Goal: Task Accomplishment & Management: Use online tool/utility

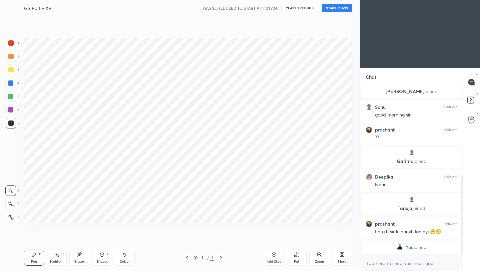
scroll to position [228, 333]
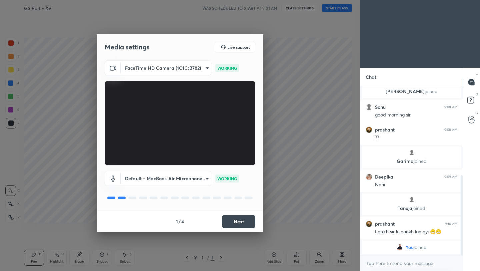
click at [243, 222] on button "Next" at bounding box center [238, 221] width 33 height 13
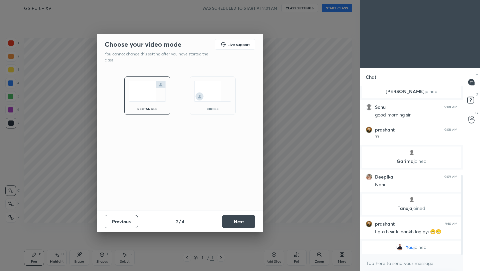
click at [243, 222] on button "Next" at bounding box center [238, 221] width 33 height 13
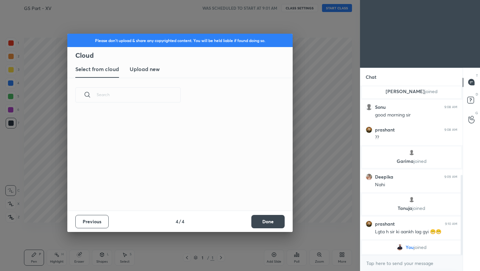
scroll to position [98, 214]
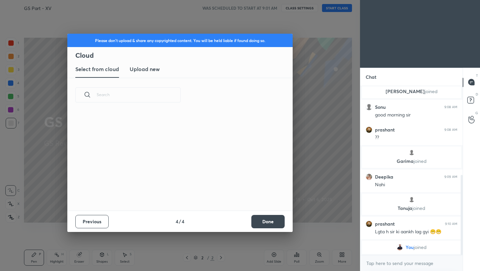
click at [276, 221] on button "Done" at bounding box center [267, 221] width 33 height 13
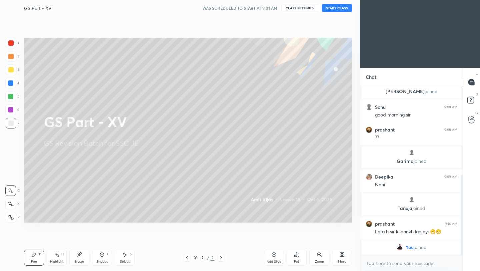
click at [339, 9] on button "START CLASS" at bounding box center [337, 8] width 30 height 8
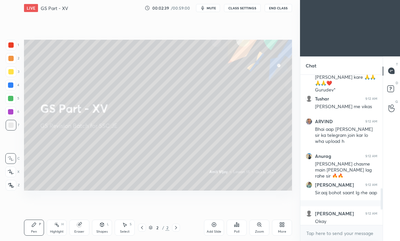
scroll to position [959, 0]
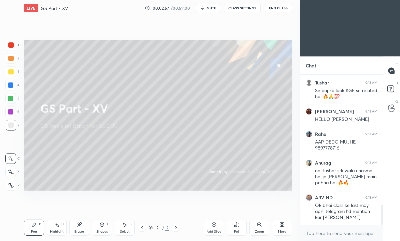
click at [283, 224] on icon at bounding box center [281, 224] width 5 height 5
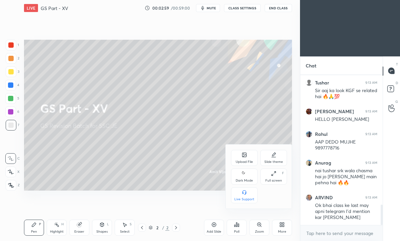
click at [245, 158] on div "Upload File" at bounding box center [244, 158] width 27 height 16
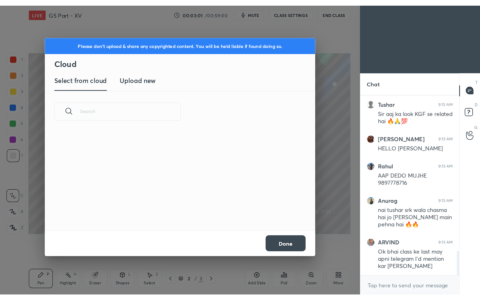
scroll to position [988, 0]
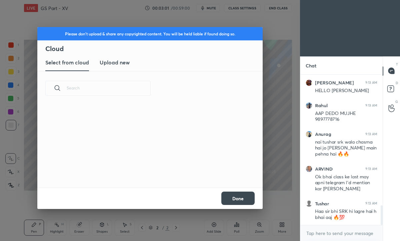
click at [120, 60] on h3 "Upload new" at bounding box center [115, 62] width 30 height 8
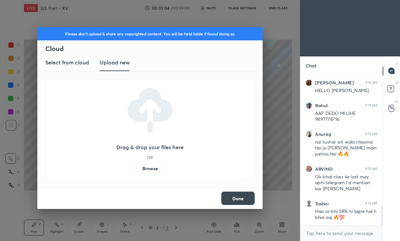
click at [149, 167] on label "Browse" at bounding box center [150, 168] width 30 height 11
click at [135, 167] on input "Browse" at bounding box center [135, 168] width 0 height 11
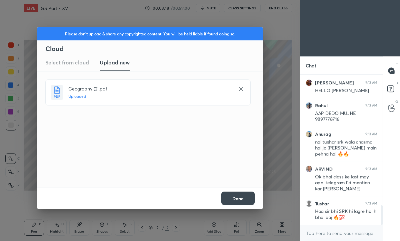
click at [239, 200] on button "Done" at bounding box center [237, 197] width 33 height 13
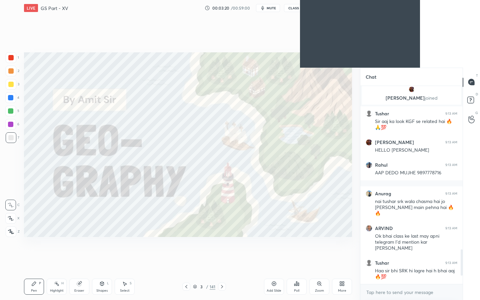
scroll to position [196, 100]
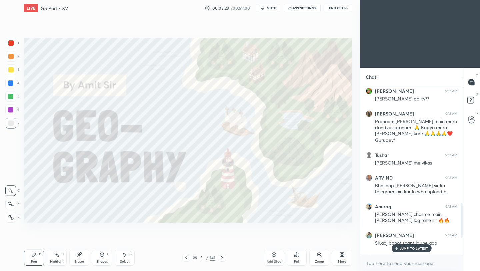
click at [336, 9] on button "End Class" at bounding box center [338, 8] width 27 height 8
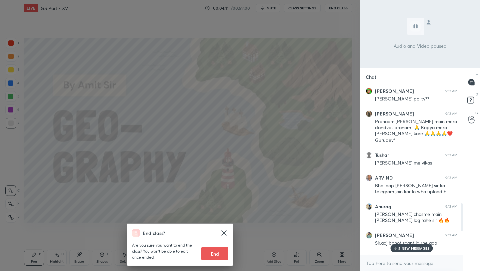
click at [296, 178] on div "End class? Are you sure you want to end the class? You won’t be able to edit on…" at bounding box center [180, 135] width 360 height 271
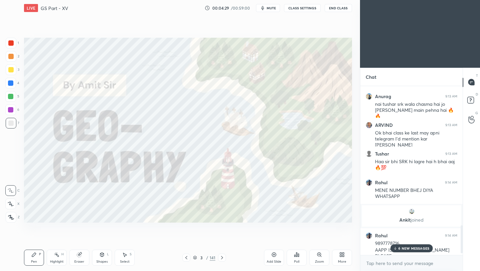
scroll to position [1082, 0]
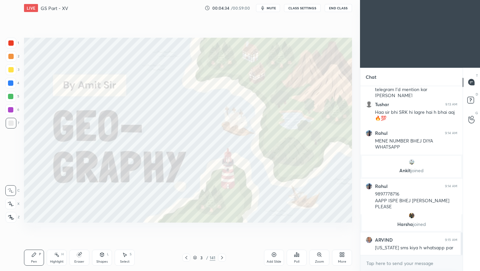
click at [222, 258] on icon at bounding box center [221, 257] width 5 height 5
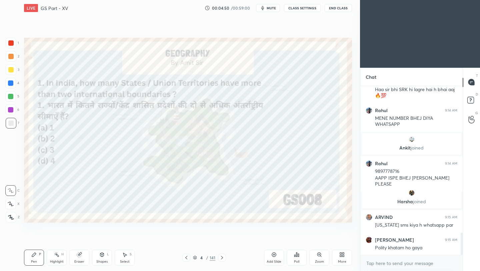
scroll to position [1127, 0]
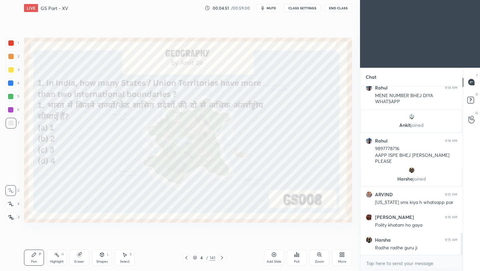
click at [295, 256] on icon at bounding box center [294, 256] width 1 height 2
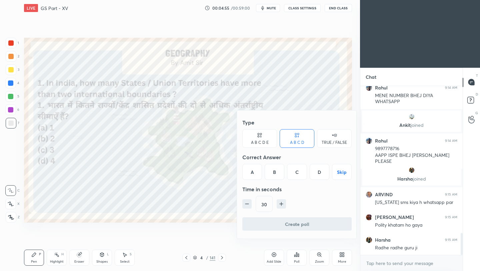
click at [319, 172] on div "D" at bounding box center [320, 172] width 20 height 16
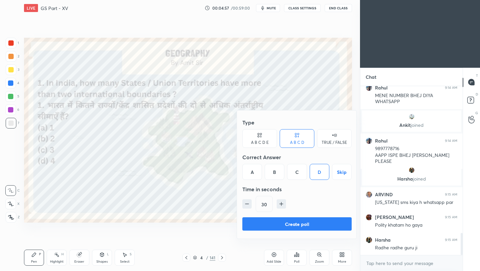
click at [291, 225] on button "Create poll" at bounding box center [296, 223] width 109 height 13
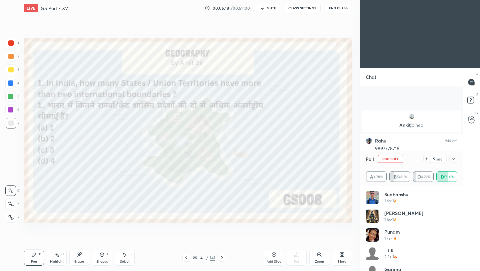
scroll to position [1186, 0]
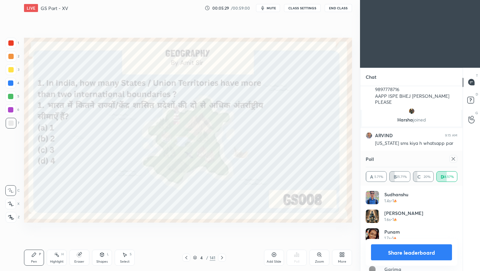
click at [455, 158] on icon at bounding box center [453, 158] width 5 height 5
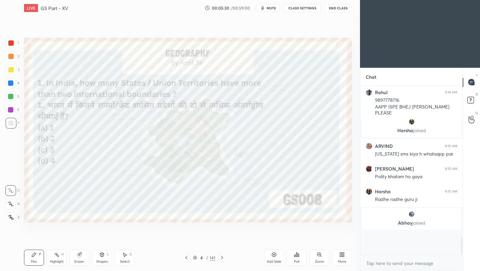
scroll to position [167, 100]
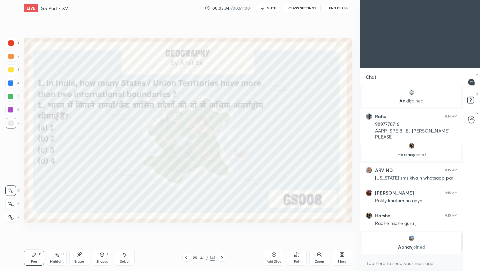
drag, startPoint x: 14, startPoint y: 42, endPoint x: 14, endPoint y: 58, distance: 15.7
click at [13, 42] on div at bounding box center [11, 43] width 11 height 11
click at [10, 218] on icon at bounding box center [11, 217] width 6 height 5
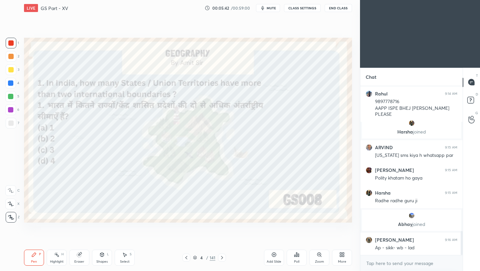
scroll to position [1016, 0]
click at [221, 258] on icon at bounding box center [221, 257] width 5 height 5
click at [220, 258] on icon at bounding box center [221, 257] width 5 height 5
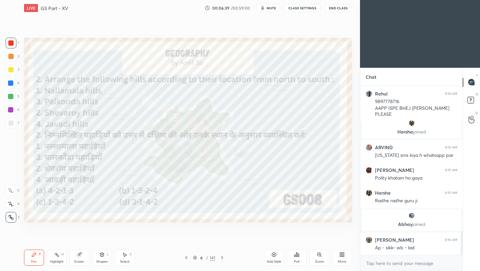
click at [299, 258] on div "Poll" at bounding box center [297, 257] width 20 height 16
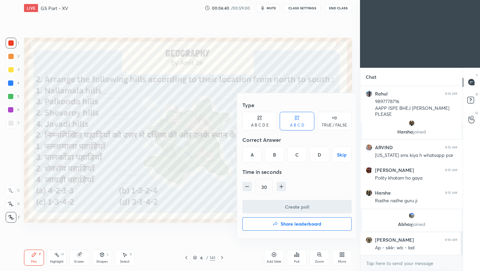
click at [297, 157] on div "C" at bounding box center [297, 154] width 20 height 16
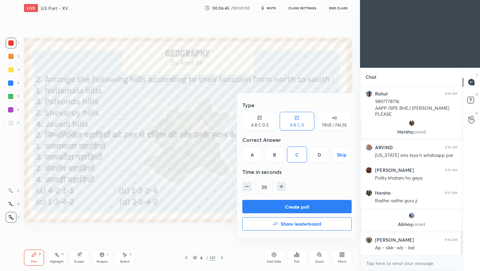
click at [286, 209] on button "Create poll" at bounding box center [296, 206] width 109 height 13
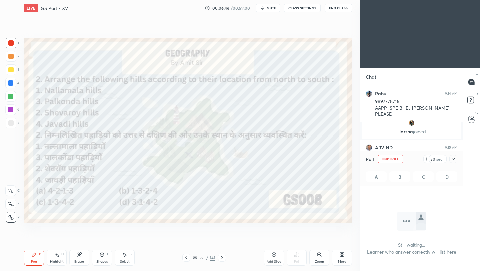
scroll to position [76, 100]
click at [332, 13] on div "LIVE GS Part - XV 00:06:47 / 00:59:00 mute CLASS SETTINGS End Class Setting up …" at bounding box center [187, 135] width 333 height 271
click at [340, 9] on button "End Class" at bounding box center [338, 8] width 27 height 8
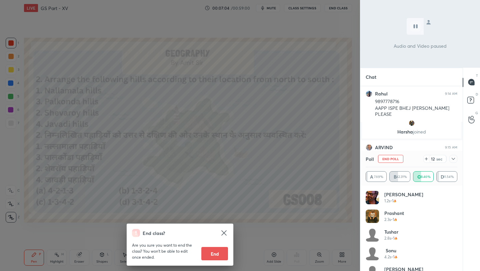
click at [300, 85] on div "End class? Are you sure you want to end the class? You won’t be able to edit on…" at bounding box center [180, 135] width 360 height 271
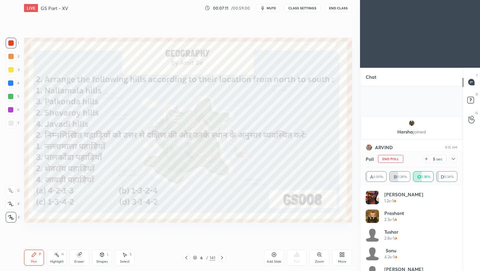
scroll to position [1075, 0]
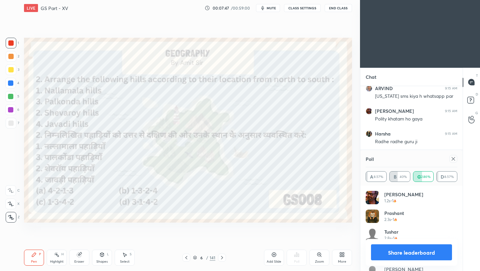
click at [221, 258] on icon at bounding box center [221, 257] width 5 height 5
click at [220, 259] on icon at bounding box center [221, 257] width 5 height 5
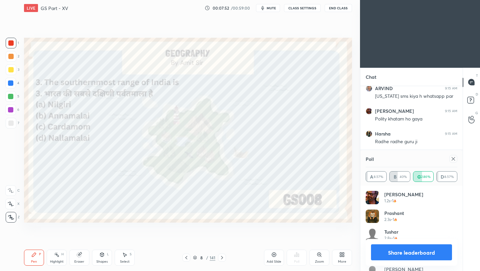
click at [453, 158] on icon at bounding box center [453, 158] width 5 height 5
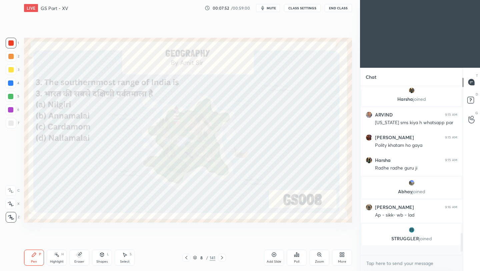
scroll to position [163, 100]
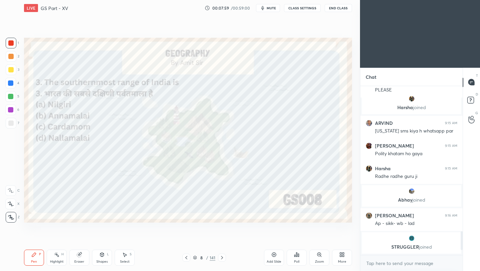
click at [295, 257] on div "Poll" at bounding box center [297, 257] width 20 height 16
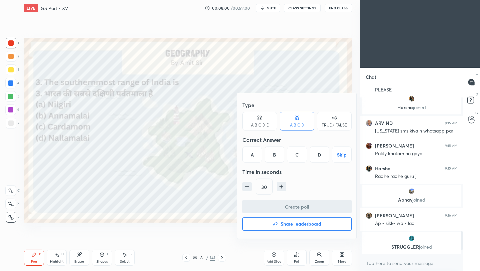
click at [299, 156] on div "C" at bounding box center [297, 154] width 20 height 16
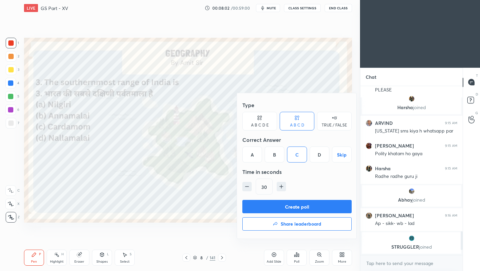
click at [285, 209] on button "Create poll" at bounding box center [296, 206] width 109 height 13
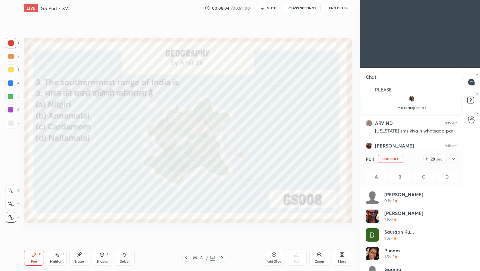
scroll to position [2, 2]
click at [454, 158] on icon at bounding box center [453, 158] width 5 height 5
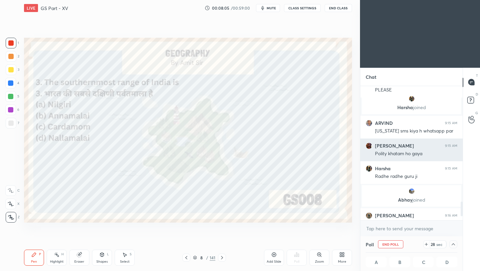
scroll to position [0, 0]
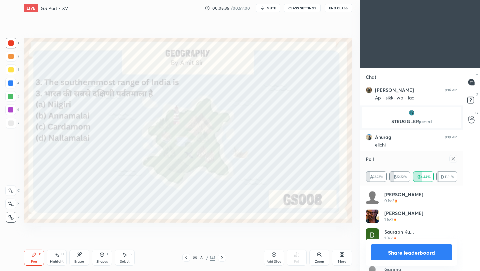
click at [454, 158] on icon at bounding box center [453, 158] width 5 height 5
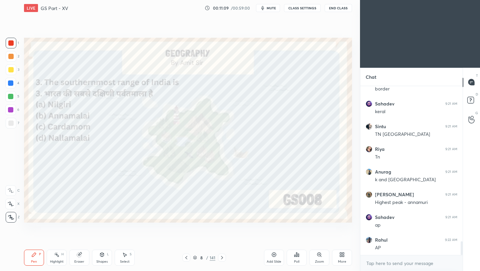
scroll to position [1941, 0]
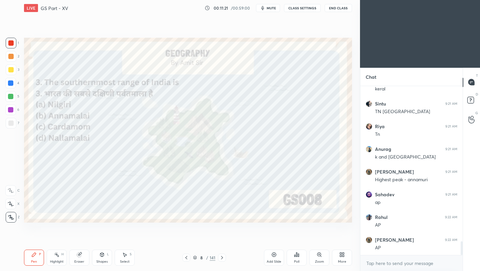
click at [221, 257] on icon at bounding box center [221, 257] width 5 height 5
click at [220, 257] on icon at bounding box center [221, 257] width 5 height 5
click at [298, 256] on icon at bounding box center [296, 254] width 5 height 5
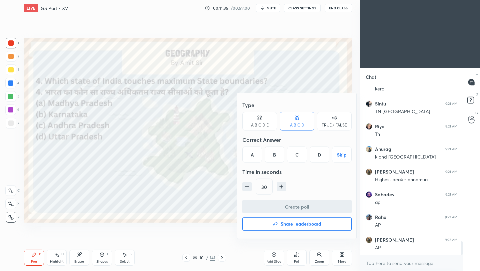
click at [321, 155] on div "D" at bounding box center [320, 154] width 20 height 16
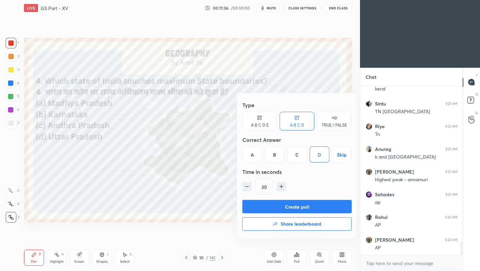
click at [301, 206] on button "Create poll" at bounding box center [296, 206] width 109 height 13
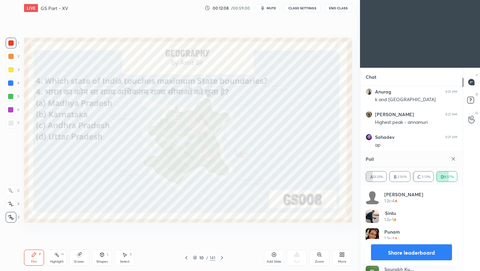
scroll to position [2021, 0]
click at [453, 158] on icon at bounding box center [453, 158] width 3 height 3
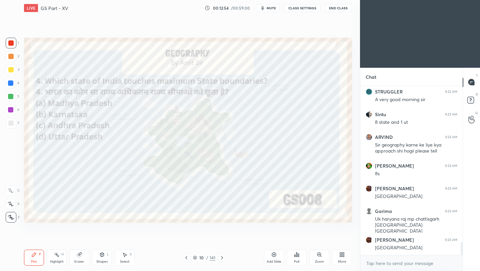
scroll to position [2134, 0]
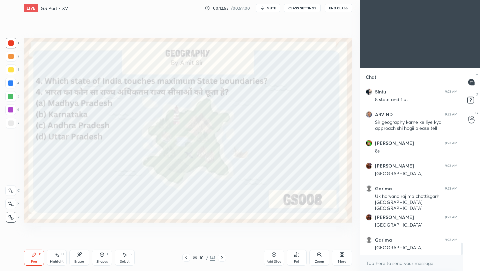
click at [83, 258] on div "Eraser" at bounding box center [79, 257] width 20 height 16
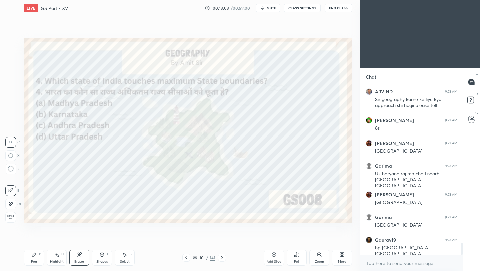
drag, startPoint x: 32, startPoint y: 257, endPoint x: 36, endPoint y: 256, distance: 3.8
click at [33, 257] on div "Pen P" at bounding box center [34, 257] width 20 height 16
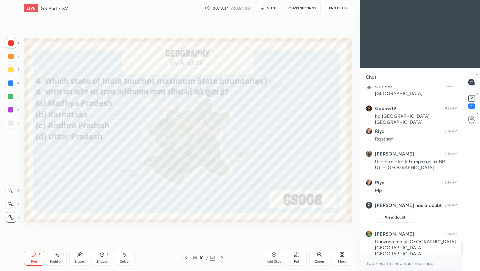
scroll to position [1931, 0]
click at [220, 258] on icon at bounding box center [221, 257] width 5 height 5
click at [219, 258] on icon at bounding box center [221, 257] width 5 height 5
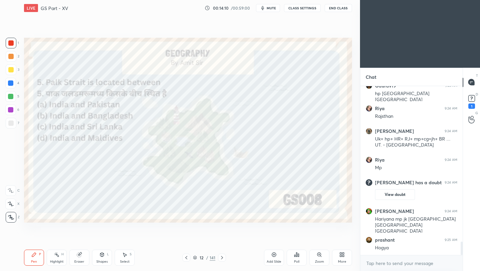
click at [296, 256] on icon at bounding box center [296, 254] width 1 height 4
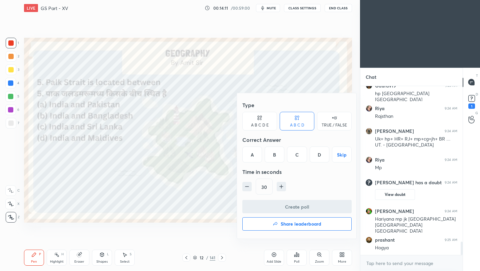
click at [300, 157] on div "C" at bounding box center [297, 154] width 20 height 16
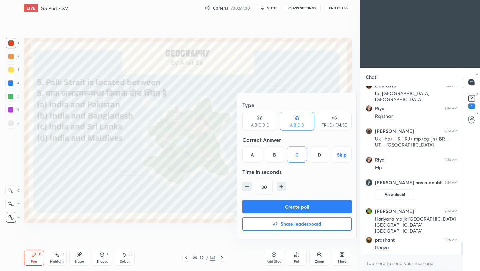
click at [293, 209] on button "Create poll" at bounding box center [296, 206] width 109 height 13
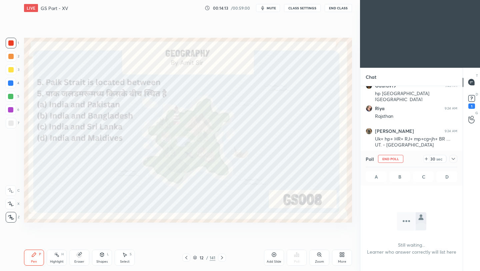
scroll to position [2, 2]
click at [452, 158] on icon at bounding box center [453, 158] width 5 height 5
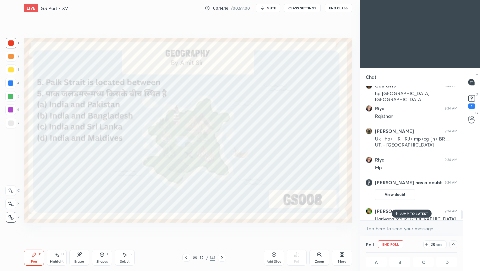
scroll to position [1989, 0]
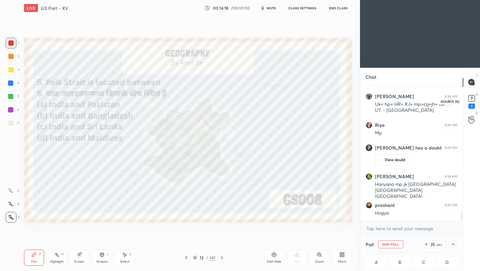
click at [472, 98] on rect at bounding box center [471, 98] width 6 height 6
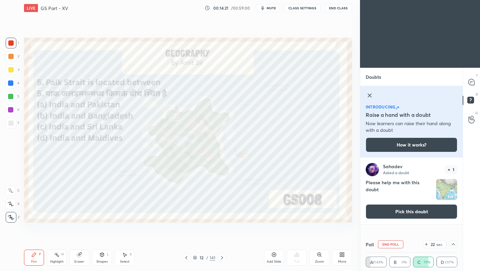
click at [447, 188] on img "grid" at bounding box center [446, 189] width 21 height 21
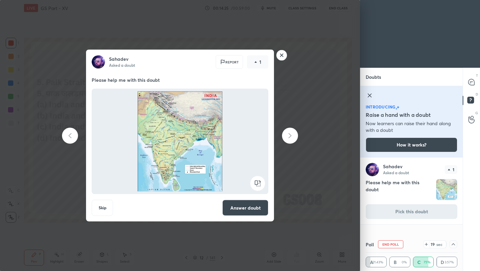
click at [283, 56] on rect at bounding box center [282, 55] width 10 height 10
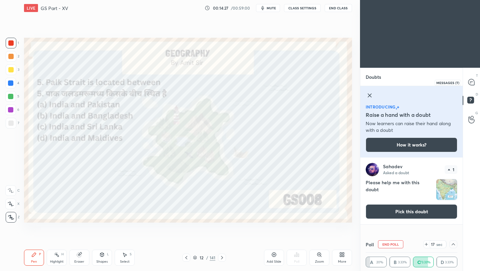
click at [473, 82] on icon at bounding box center [471, 82] width 6 height 6
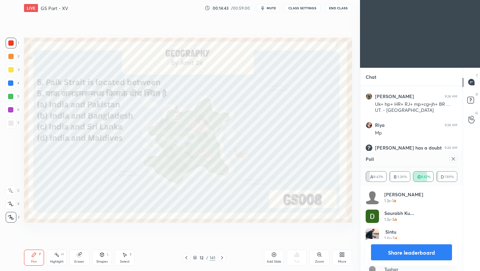
scroll to position [78, 90]
click at [454, 159] on icon at bounding box center [453, 158] width 5 height 5
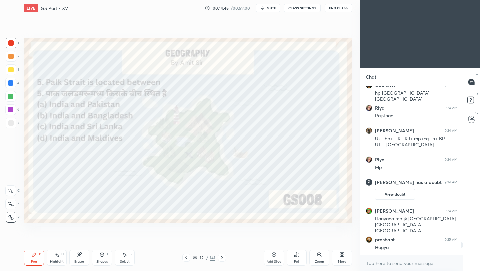
scroll to position [2, 2]
click at [222, 258] on icon at bounding box center [221, 257] width 5 height 5
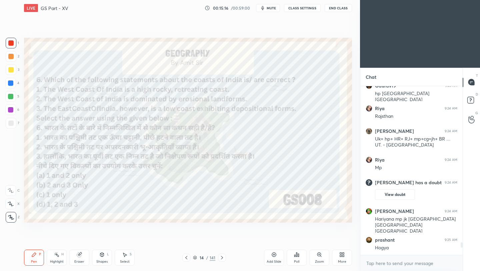
click at [296, 257] on div "Poll" at bounding box center [297, 257] width 20 height 16
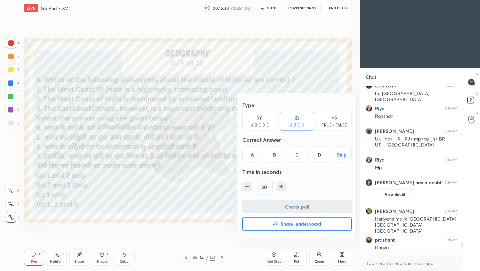
click at [318, 157] on div "D" at bounding box center [320, 154] width 20 height 16
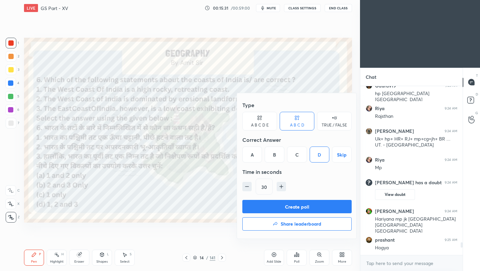
click at [305, 208] on button "Create poll" at bounding box center [296, 206] width 109 height 13
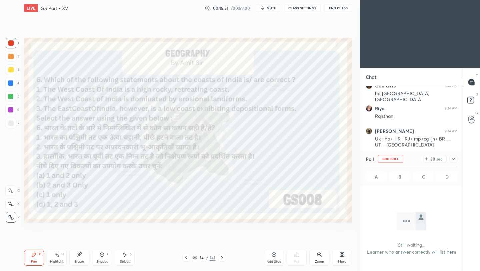
scroll to position [132, 100]
click at [455, 157] on icon at bounding box center [453, 158] width 5 height 5
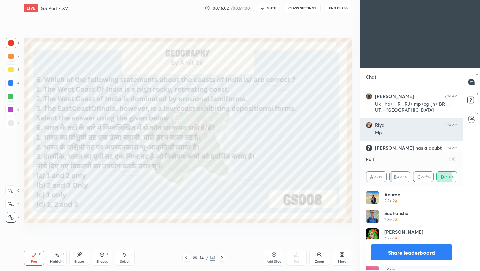
scroll to position [78, 90]
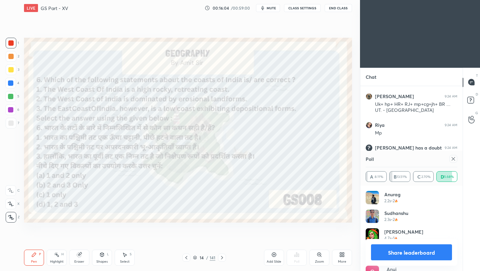
click at [453, 159] on icon at bounding box center [453, 158] width 5 height 5
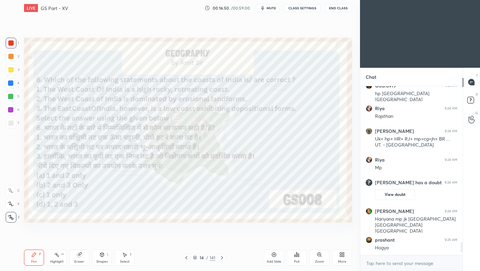
scroll to position [2109, 0]
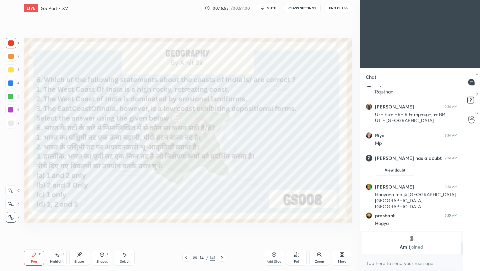
click at [220, 259] on icon at bounding box center [221, 257] width 5 height 5
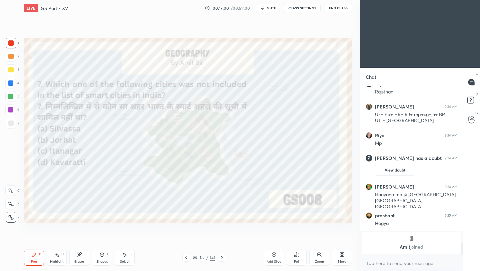
click at [297, 257] on div "Poll" at bounding box center [297, 257] width 20 height 16
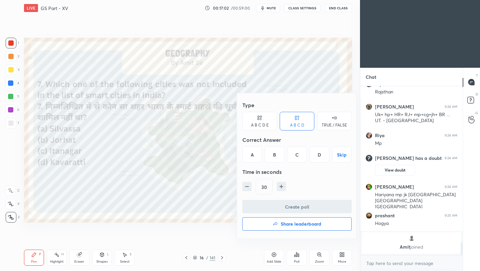
click at [274, 157] on div "B" at bounding box center [275, 154] width 20 height 16
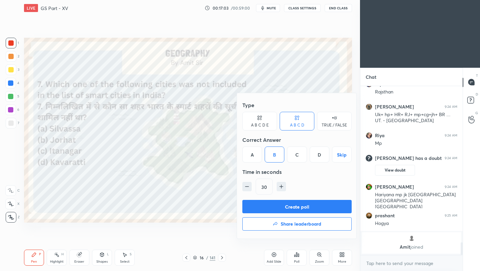
scroll to position [1977, 0]
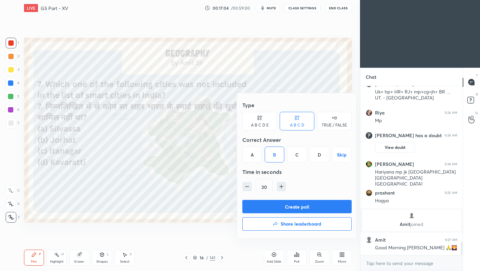
click at [280, 210] on button "Create poll" at bounding box center [296, 206] width 109 height 13
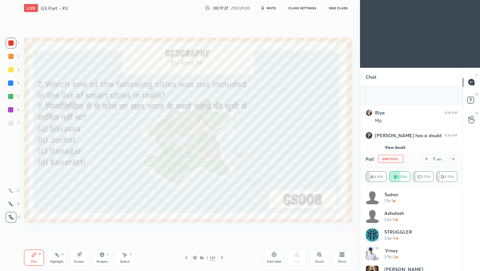
scroll to position [2034, 0]
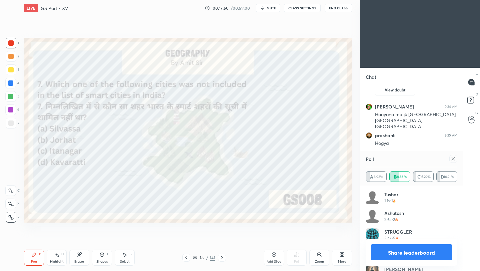
click at [453, 159] on icon at bounding box center [453, 158] width 5 height 5
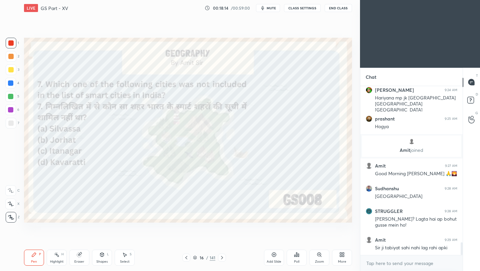
scroll to position [2074, 0]
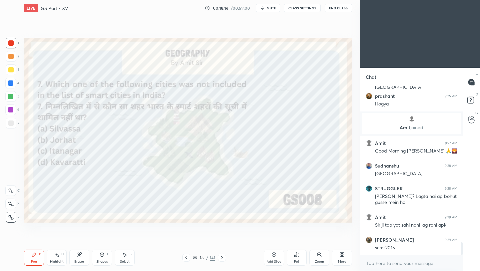
click at [222, 258] on icon at bounding box center [221, 257] width 5 height 5
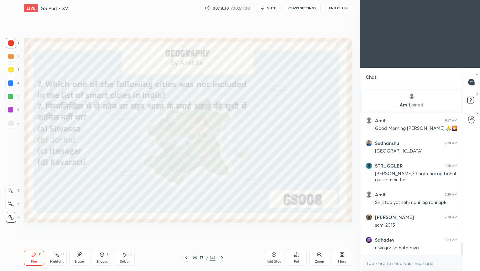
click at [221, 259] on icon at bounding box center [221, 257] width 5 height 5
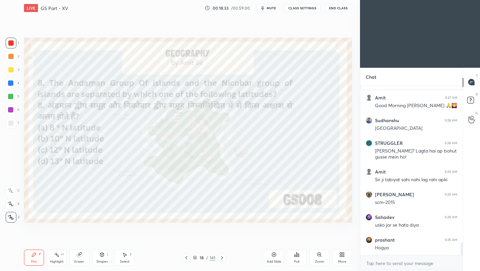
scroll to position [2142, 0]
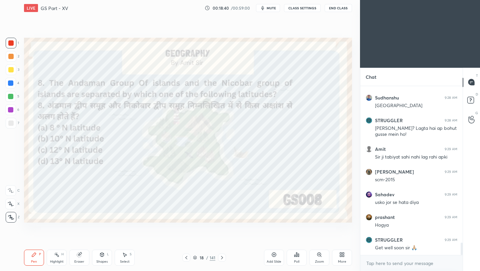
click at [298, 258] on div "Poll" at bounding box center [297, 257] width 20 height 16
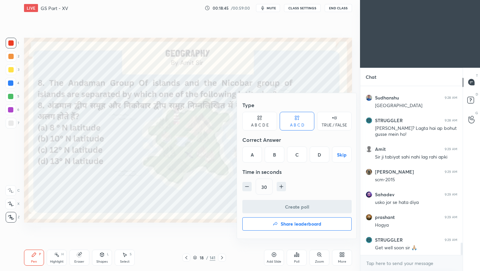
click at [279, 159] on div "B" at bounding box center [275, 154] width 20 height 16
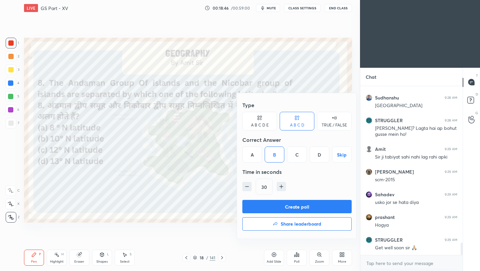
click at [275, 207] on button "Create poll" at bounding box center [296, 206] width 109 height 13
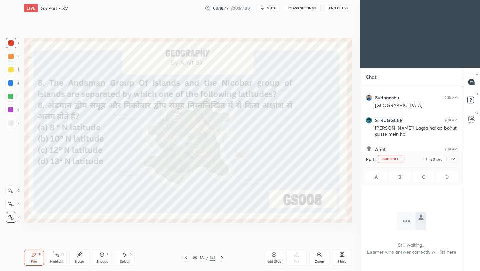
scroll to position [2, 2]
click at [452, 158] on icon at bounding box center [453, 159] width 3 height 2
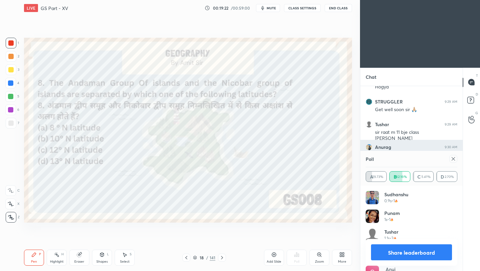
scroll to position [2303, 0]
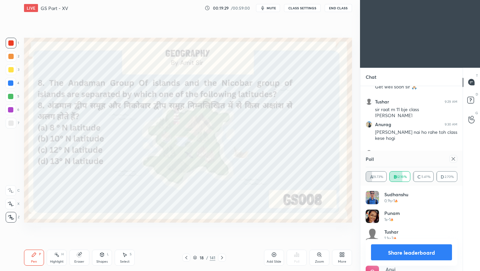
click at [455, 159] on icon at bounding box center [453, 158] width 5 height 5
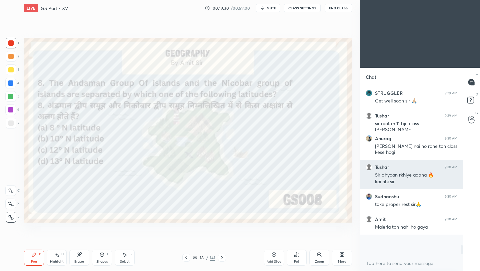
scroll to position [108, 100]
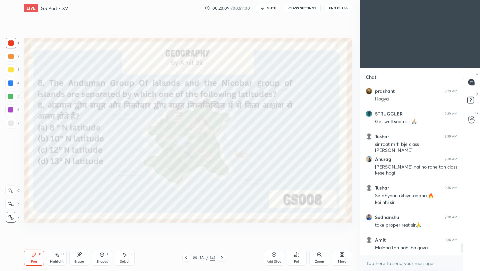
click at [222, 258] on icon at bounding box center [221, 257] width 5 height 5
click at [219, 256] on icon at bounding box center [221, 257] width 5 height 5
click at [299, 258] on div "Poll" at bounding box center [297, 257] width 20 height 16
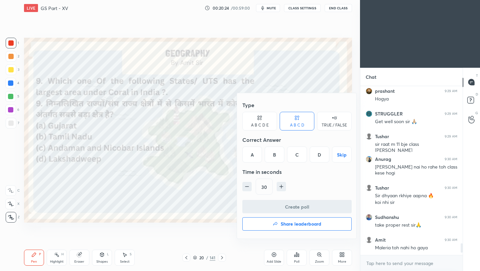
scroll to position [2297, 0]
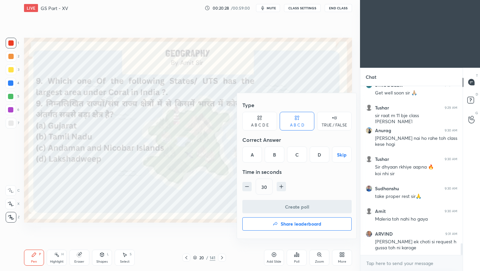
click at [320, 157] on div "D" at bounding box center [320, 154] width 20 height 16
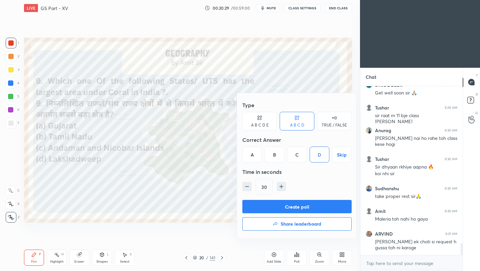
click at [317, 207] on button "Create poll" at bounding box center [296, 206] width 109 height 13
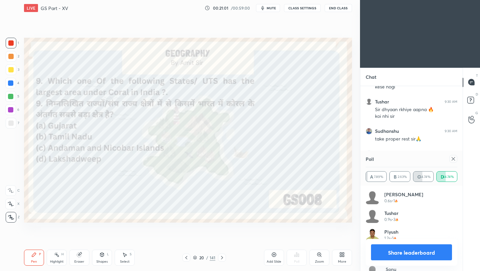
scroll to position [2377, 0]
click at [454, 159] on icon at bounding box center [453, 158] width 5 height 5
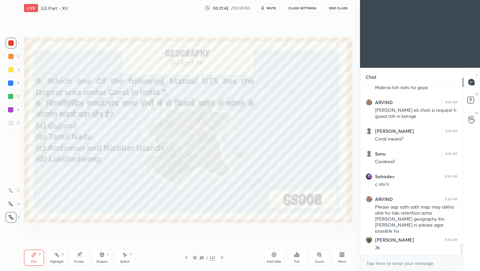
scroll to position [2451, 0]
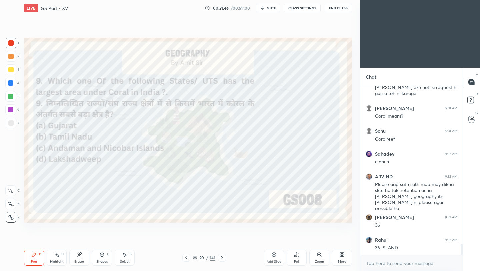
click at [223, 259] on icon at bounding box center [221, 257] width 5 height 5
click at [222, 258] on icon at bounding box center [221, 257] width 5 height 5
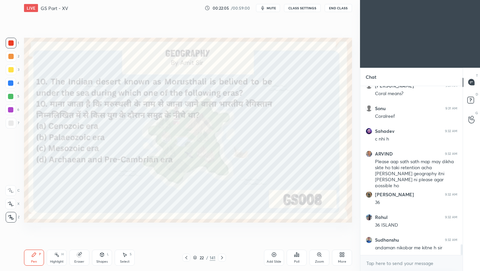
scroll to position [2496, 0]
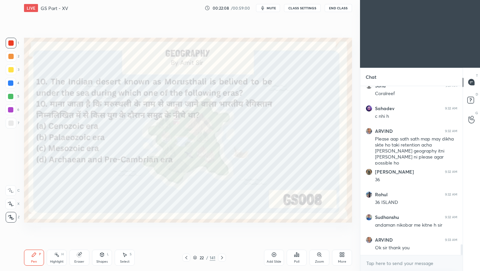
click at [296, 258] on div "Poll" at bounding box center [297, 257] width 20 height 16
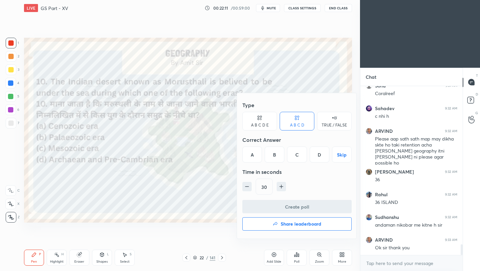
click at [299, 157] on div "C" at bounding box center [297, 154] width 20 height 16
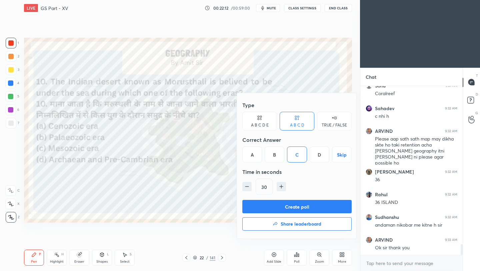
click at [282, 206] on button "Create poll" at bounding box center [296, 206] width 109 height 13
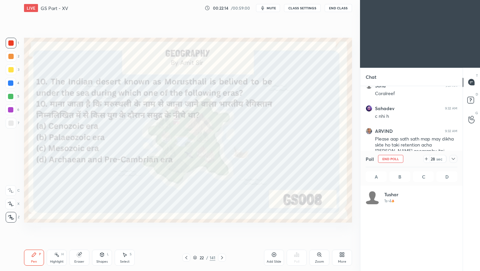
scroll to position [78, 90]
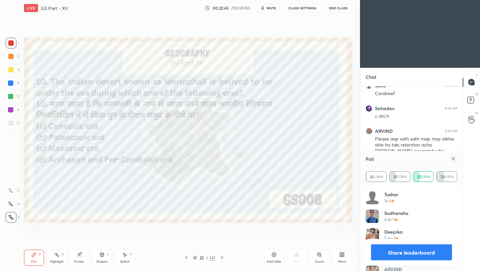
click at [454, 159] on icon at bounding box center [453, 158] width 5 height 5
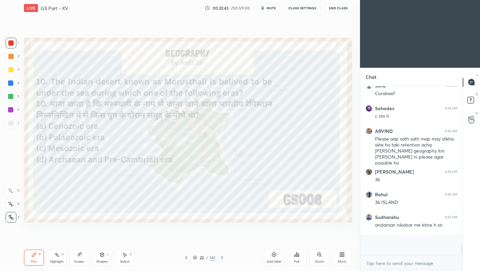
scroll to position [2, 2]
click at [223, 257] on icon at bounding box center [221, 257] width 5 height 5
click at [221, 258] on icon at bounding box center [221, 257] width 5 height 5
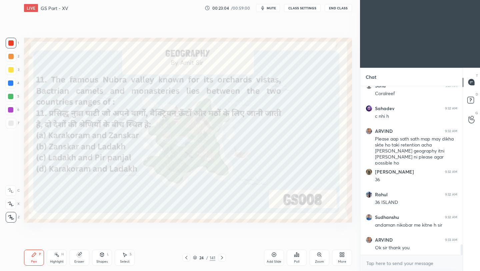
click at [299, 256] on icon at bounding box center [296, 254] width 5 height 5
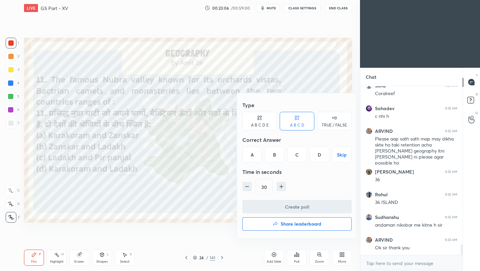
click at [318, 157] on div "D" at bounding box center [320, 154] width 20 height 16
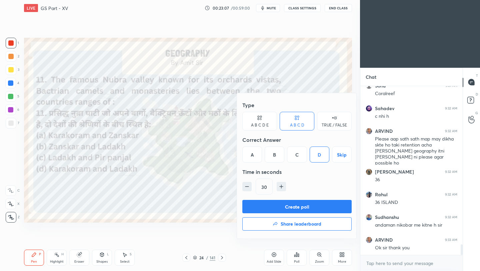
click at [300, 209] on button "Create poll" at bounding box center [296, 206] width 109 height 13
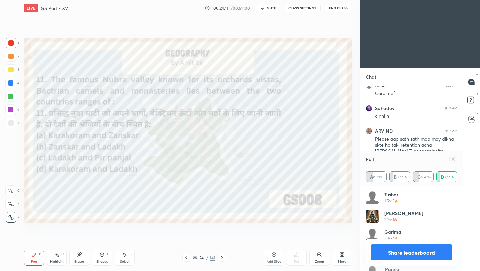
click at [453, 159] on icon at bounding box center [453, 158] width 5 height 5
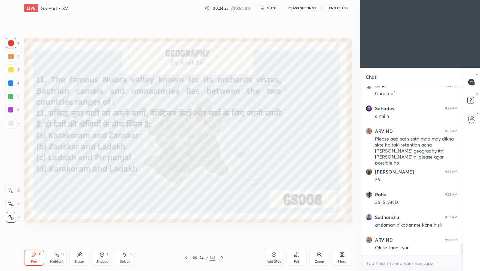
scroll to position [2525, 0]
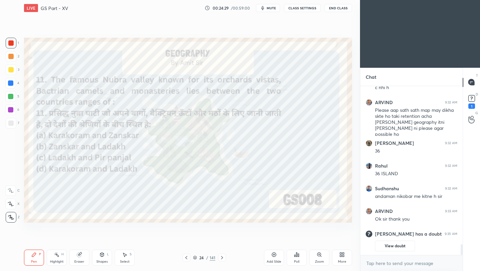
click at [400, 248] on button "View doubt" at bounding box center [395, 245] width 40 height 11
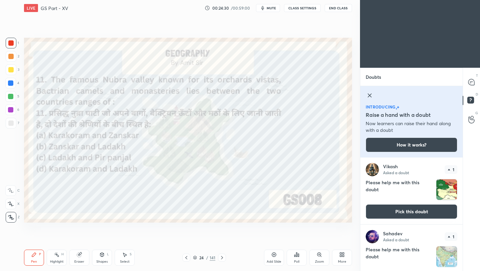
click at [443, 186] on img "grid" at bounding box center [446, 189] width 21 height 21
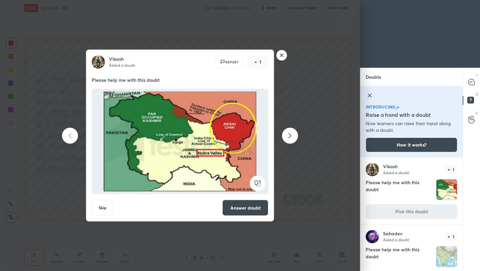
click at [251, 209] on button "Answer doubt" at bounding box center [245, 208] width 46 height 16
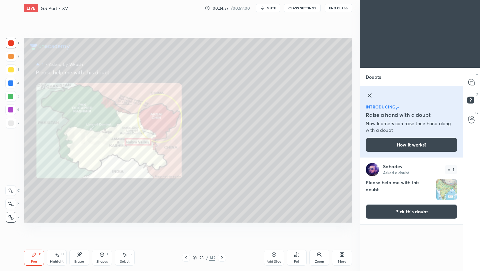
click at [320, 256] on icon at bounding box center [319, 254] width 5 height 5
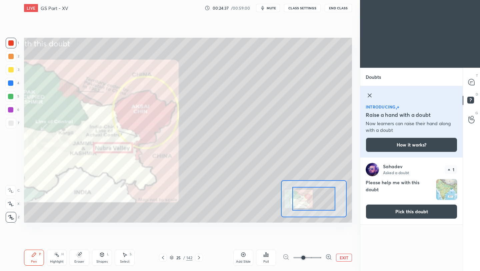
click at [317, 259] on span at bounding box center [307, 257] width 28 height 10
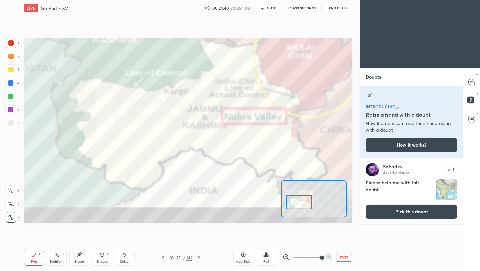
drag, startPoint x: 318, startPoint y: 199, endPoint x: 303, endPoint y: 202, distance: 15.4
click at [303, 202] on div at bounding box center [299, 202] width 26 height 14
click at [162, 258] on icon at bounding box center [162, 257] width 5 height 5
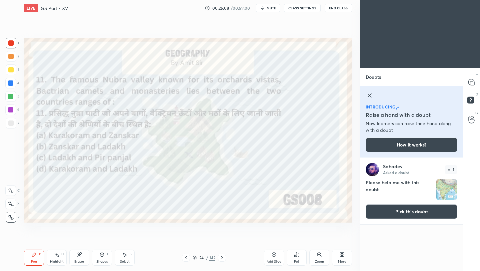
click at [223, 257] on icon at bounding box center [221, 257] width 5 height 5
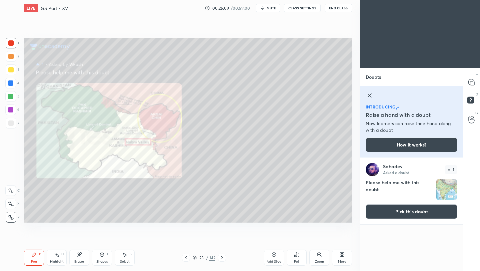
click at [223, 258] on icon at bounding box center [221, 257] width 5 height 5
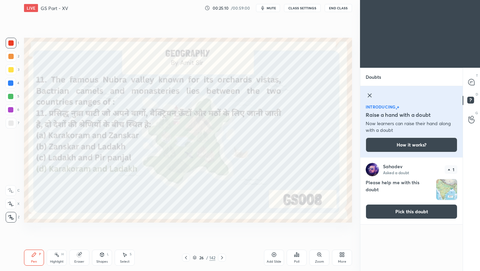
click at [229, 260] on div "26 / 142" at bounding box center [204, 257] width 120 height 8
click at [221, 257] on icon at bounding box center [221, 257] width 5 height 5
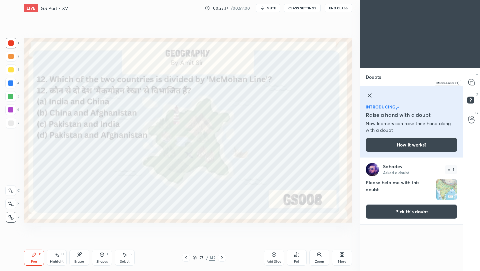
click at [473, 83] on icon at bounding box center [471, 82] width 6 height 6
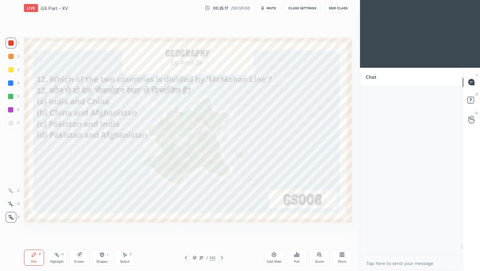
scroll to position [167, 100]
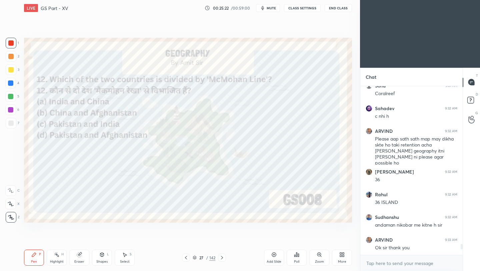
click at [318, 256] on icon at bounding box center [319, 254] width 4 height 4
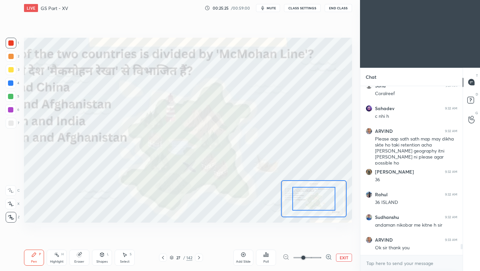
click at [343, 259] on button "EXIT" at bounding box center [344, 257] width 16 height 8
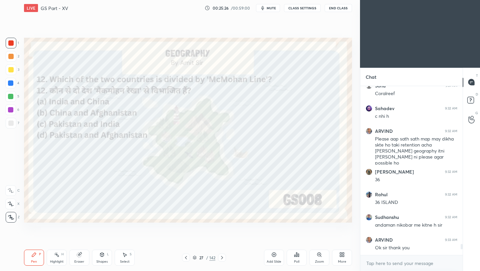
click at [296, 256] on icon at bounding box center [296, 254] width 5 height 5
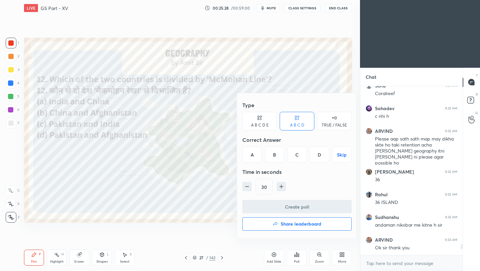
click at [255, 161] on div "A" at bounding box center [252, 154] width 20 height 16
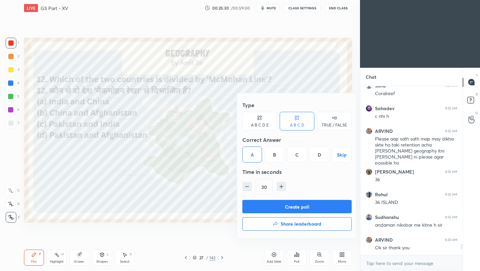
click at [271, 204] on button "Create poll" at bounding box center [296, 206] width 109 height 13
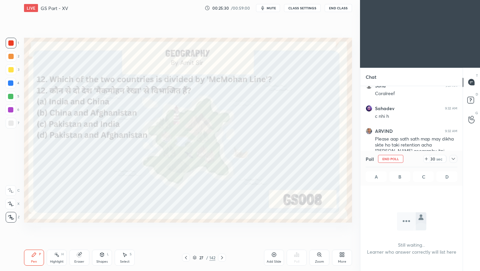
scroll to position [2, 2]
click at [453, 159] on icon at bounding box center [453, 159] width 3 height 2
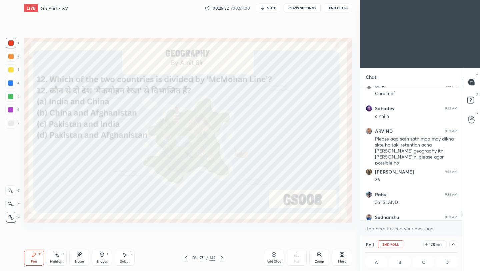
scroll to position [0, 2]
click at [343, 10] on button "End Class" at bounding box center [338, 8] width 27 height 8
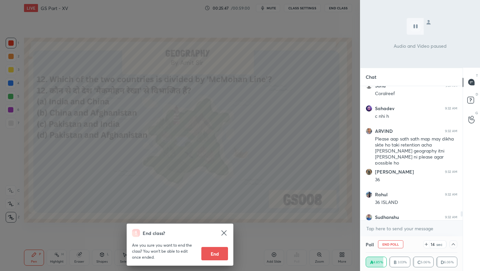
click at [312, 94] on div "End class? Are you sure you want to end the class? You won’t be able to edit on…" at bounding box center [180, 135] width 360 height 271
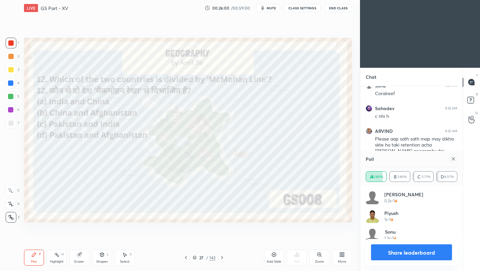
scroll to position [78, 90]
click at [455, 159] on icon at bounding box center [453, 158] width 5 height 5
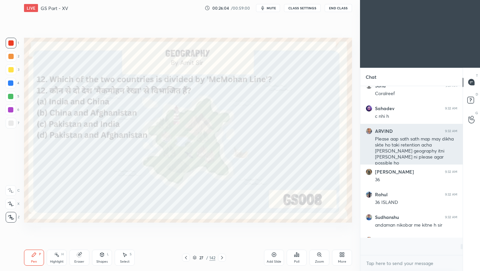
scroll to position [111, 100]
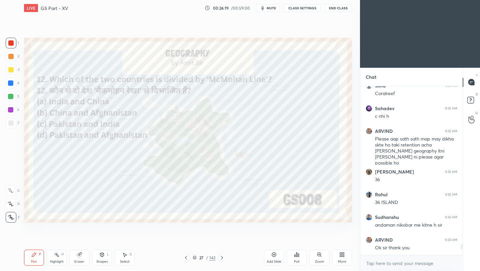
click at [221, 258] on icon at bounding box center [222, 257] width 2 height 3
click at [221, 260] on div at bounding box center [222, 257] width 8 height 8
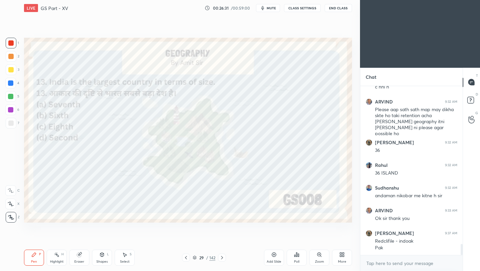
scroll to position [2427, 0]
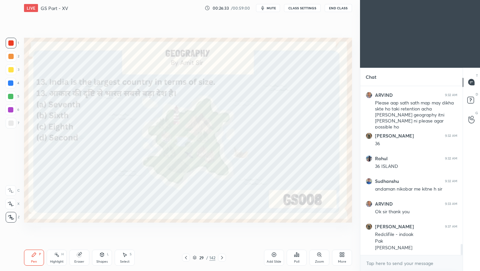
click at [186, 259] on icon at bounding box center [185, 257] width 5 height 5
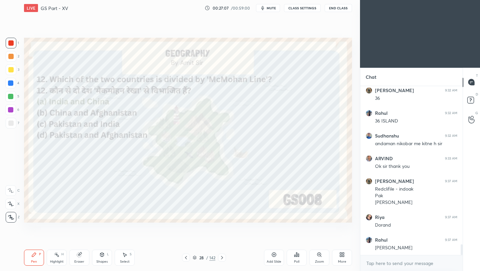
scroll to position [2495, 0]
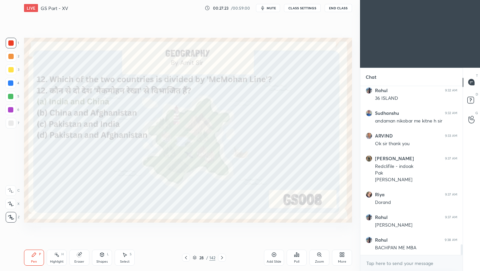
click at [222, 259] on icon at bounding box center [221, 257] width 5 height 5
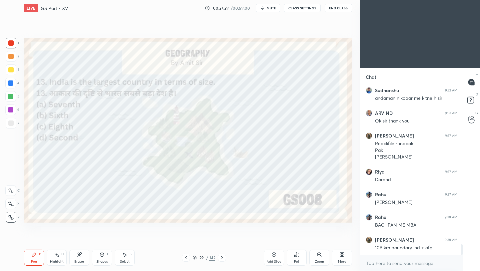
click at [297, 257] on icon at bounding box center [296, 254] width 5 height 5
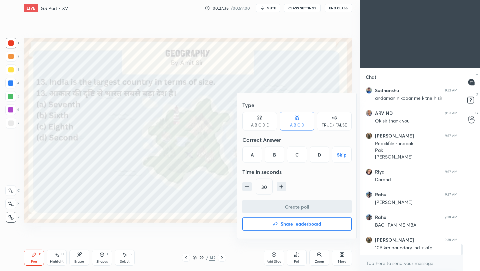
click at [256, 158] on div "A" at bounding box center [252, 154] width 20 height 16
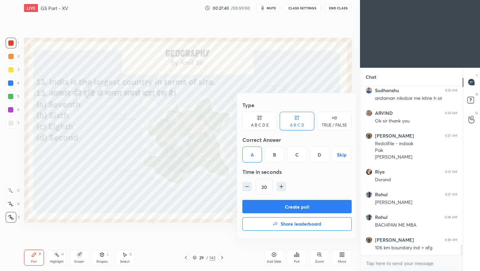
click at [287, 210] on button "Create poll" at bounding box center [296, 206] width 109 height 13
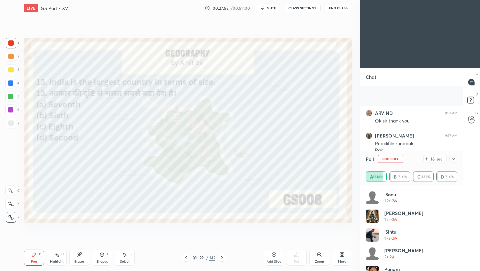
scroll to position [2575, 0]
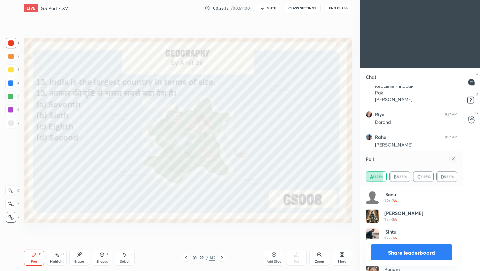
click at [454, 159] on icon at bounding box center [453, 158] width 5 height 5
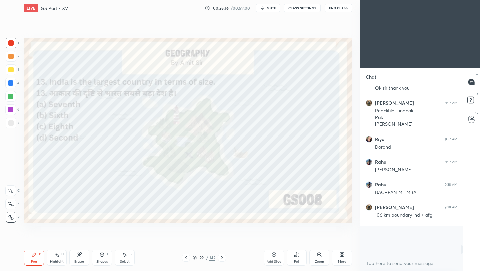
scroll to position [111, 100]
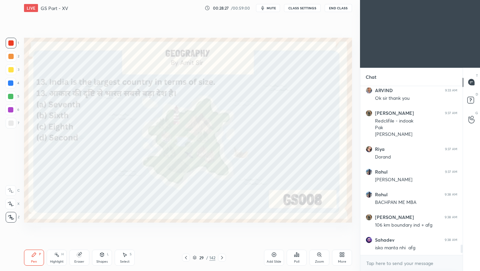
click at [273, 257] on div "Add Slide" at bounding box center [274, 257] width 20 height 16
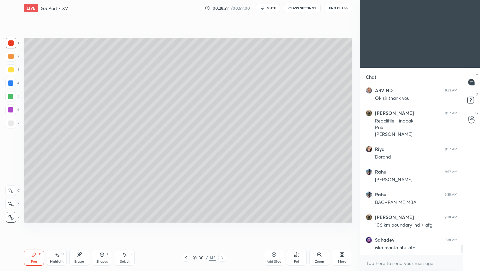
click at [9, 57] on div at bounding box center [10, 56] width 5 height 5
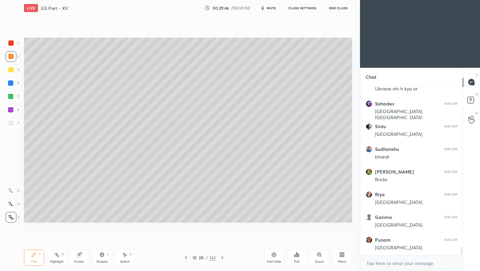
scroll to position [3256, 0]
click at [221, 258] on icon at bounding box center [222, 257] width 5 height 5
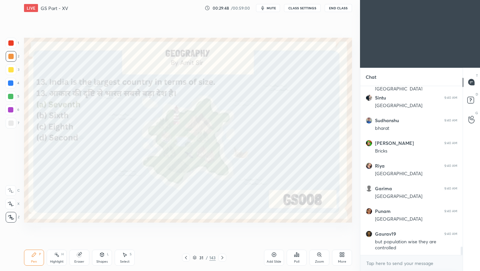
click at [222, 257] on icon at bounding box center [222, 257] width 5 height 5
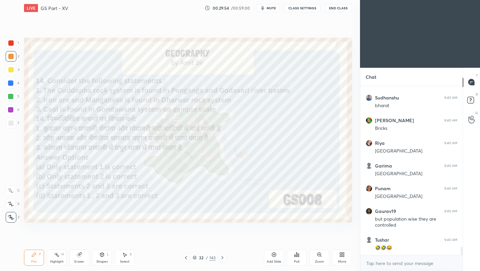
scroll to position [3301, 0]
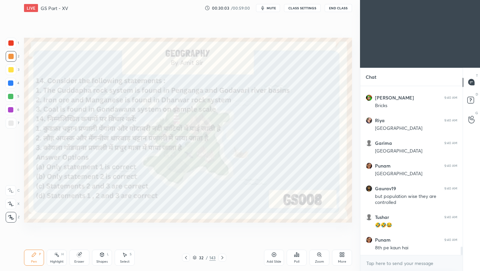
click at [296, 258] on div "Poll" at bounding box center [297, 257] width 20 height 16
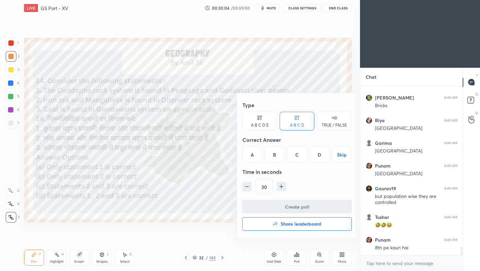
scroll to position [3324, 0]
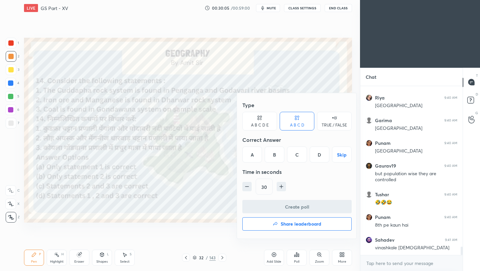
click at [321, 155] on div "D" at bounding box center [320, 154] width 20 height 16
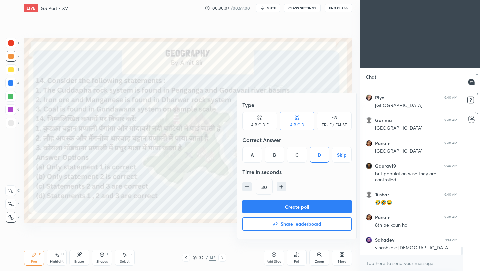
scroll to position [3347, 0]
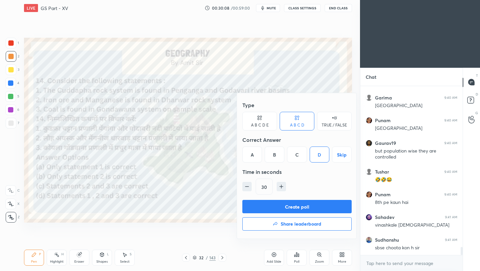
click at [288, 210] on button "Create poll" at bounding box center [296, 206] width 109 height 13
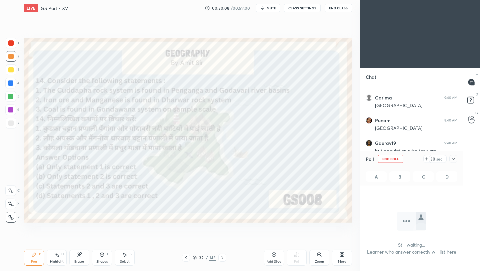
scroll to position [2, 2]
click at [339, 9] on button "End Class" at bounding box center [338, 8] width 27 height 8
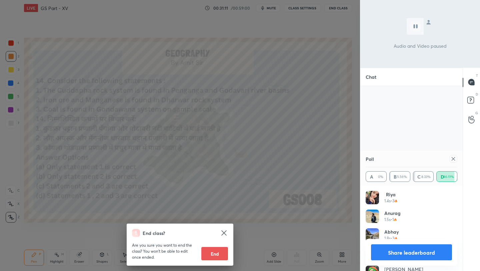
scroll to position [3501, 0]
click at [261, 109] on div "End class? Are you sure you want to end the class? You won’t be able to edit on…" at bounding box center [180, 135] width 360 height 271
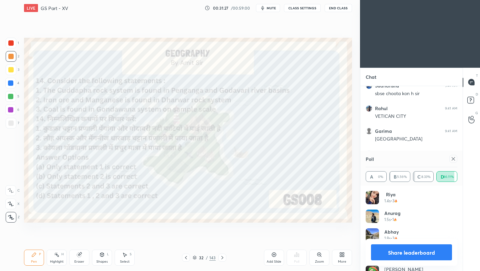
scroll to position [3523, 0]
click at [453, 157] on icon at bounding box center [453, 158] width 5 height 5
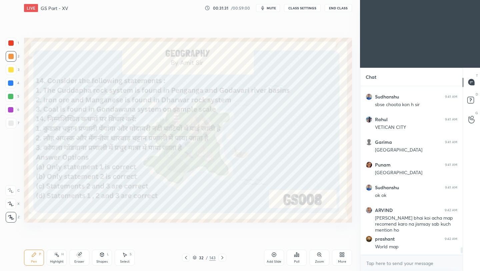
scroll to position [3489, 0]
click at [345, 255] on div "More" at bounding box center [342, 257] width 20 height 16
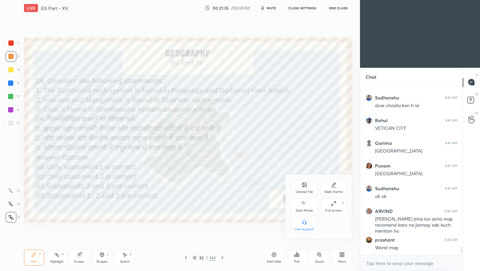
click at [344, 255] on div at bounding box center [240, 135] width 480 height 271
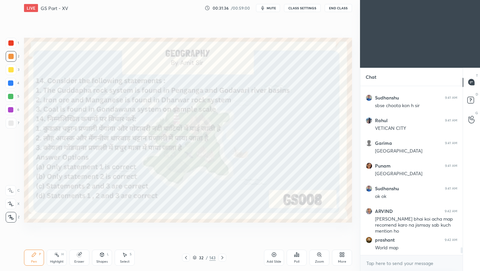
click at [345, 256] on div "More" at bounding box center [342, 257] width 20 height 16
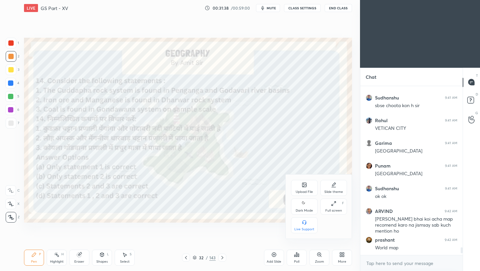
click at [302, 186] on icon at bounding box center [304, 185] width 4 height 4
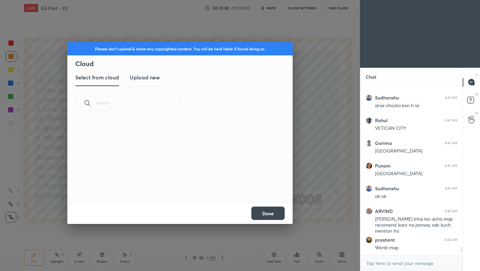
scroll to position [82, 214]
click at [154, 79] on h3 "Upload new" at bounding box center [145, 77] width 30 height 8
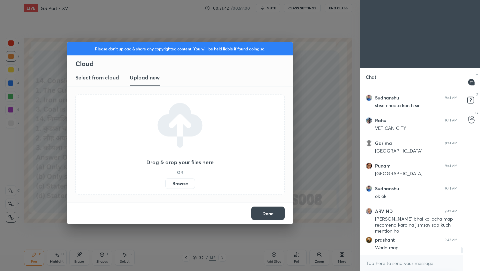
click at [179, 185] on label "Browse" at bounding box center [180, 183] width 30 height 11
click at [165, 185] on input "Browse" at bounding box center [165, 183] width 0 height 11
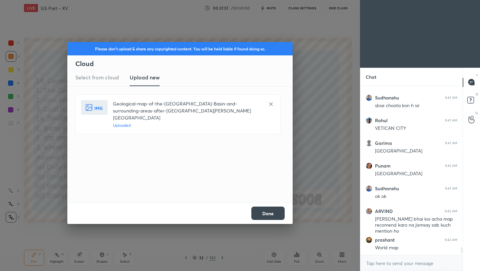
click at [271, 213] on button "Done" at bounding box center [267, 212] width 33 height 13
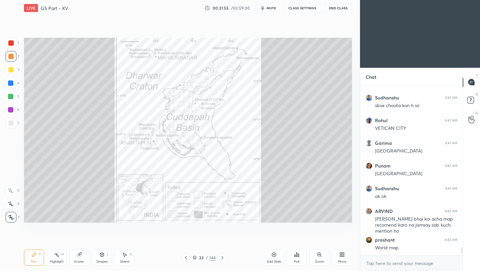
click at [320, 257] on icon at bounding box center [319, 254] width 5 height 5
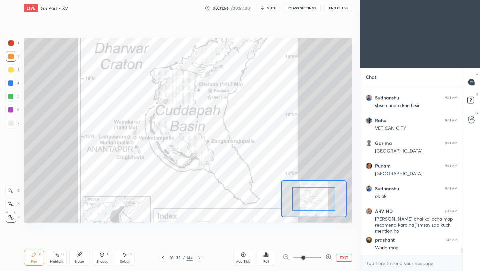
scroll to position [3511, 0]
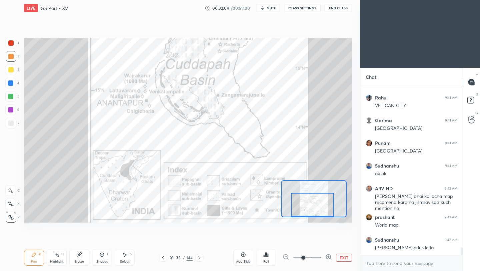
click at [324, 219] on div "Setting up your live class Poll for secs No correct answer Start poll" at bounding box center [188, 130] width 328 height 185
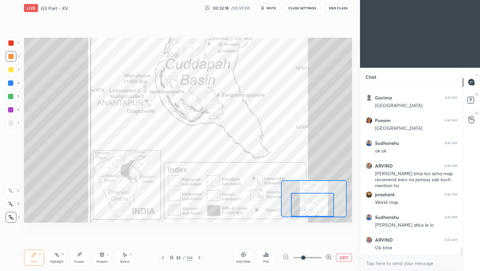
click at [195, 259] on div at bounding box center [199, 257] width 8 height 8
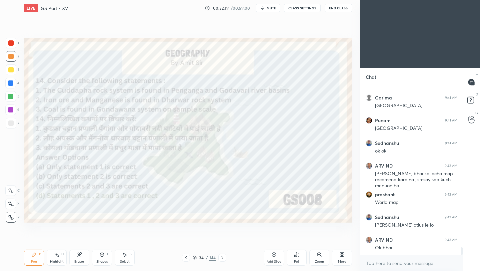
click at [197, 259] on div "34 / 144" at bounding box center [204, 257] width 23 height 6
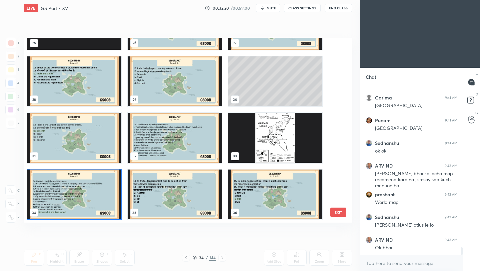
scroll to position [3563, 0]
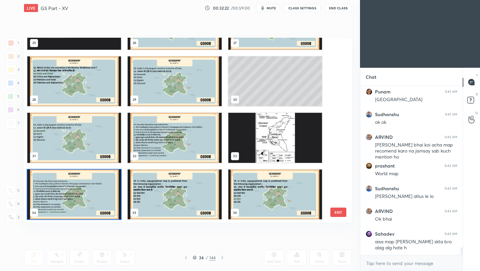
click at [170, 207] on img "grid" at bounding box center [175, 194] width 94 height 50
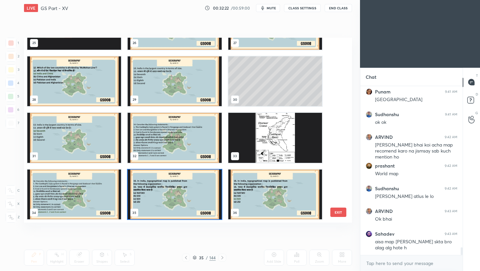
click at [170, 207] on img "grid" at bounding box center [175, 194] width 94 height 50
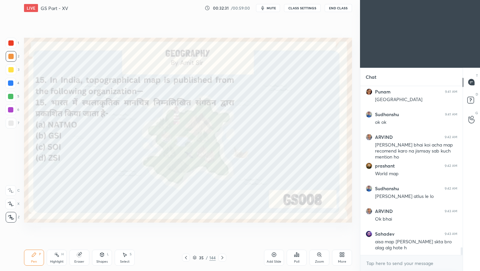
scroll to position [3569, 0]
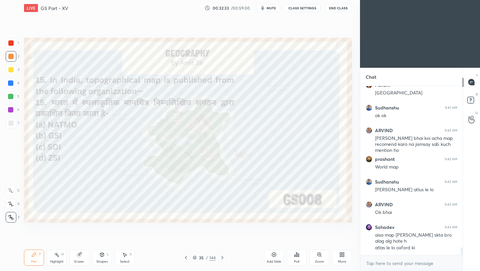
click at [297, 256] on icon at bounding box center [296, 254] width 5 height 5
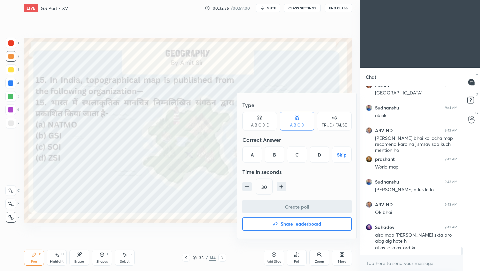
click at [297, 153] on div "C" at bounding box center [297, 154] width 20 height 16
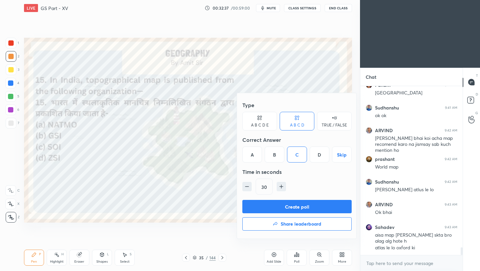
click at [313, 210] on button "Create poll" at bounding box center [296, 206] width 109 height 13
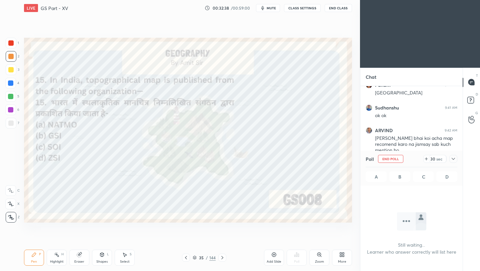
scroll to position [2, 2]
click at [456, 159] on div at bounding box center [453, 159] width 8 height 8
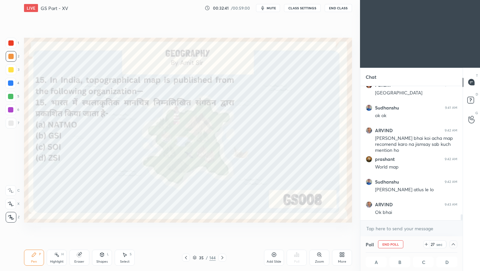
scroll to position [3627, 0]
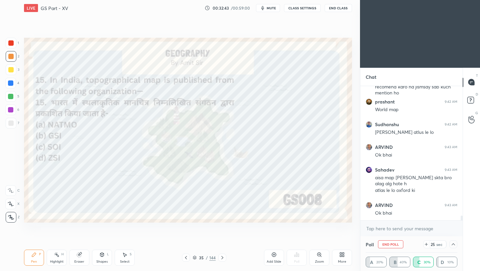
click at [339, 10] on button "End Class" at bounding box center [338, 8] width 27 height 8
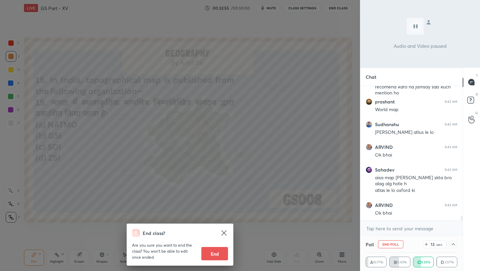
click at [309, 96] on div "End class? Are you sure you want to end the class? You won’t be able to edit on…" at bounding box center [180, 135] width 360 height 271
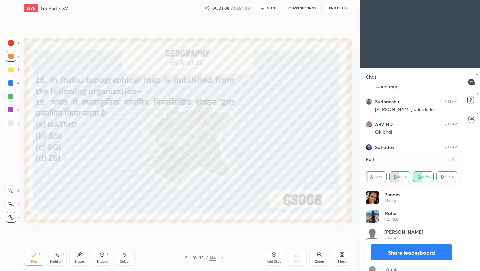
scroll to position [78, 90]
click at [10, 43] on div at bounding box center [10, 42] width 5 height 5
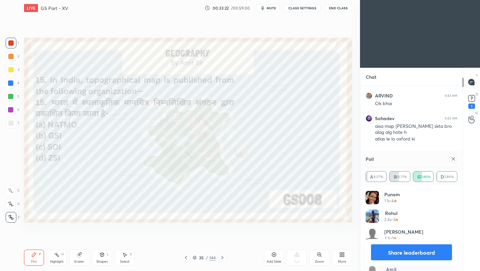
click at [223, 259] on icon at bounding box center [222, 257] width 5 height 5
click at [223, 258] on icon at bounding box center [222, 257] width 5 height 5
click at [454, 158] on icon at bounding box center [453, 158] width 5 height 5
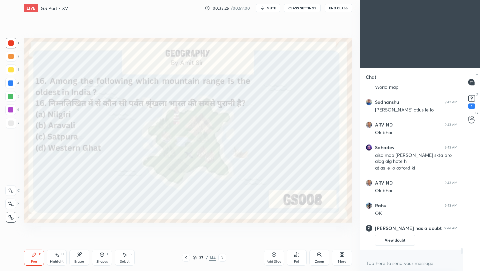
scroll to position [165, 100]
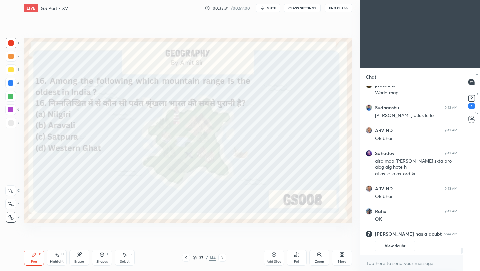
click at [399, 248] on button "View doubt" at bounding box center [395, 245] width 40 height 11
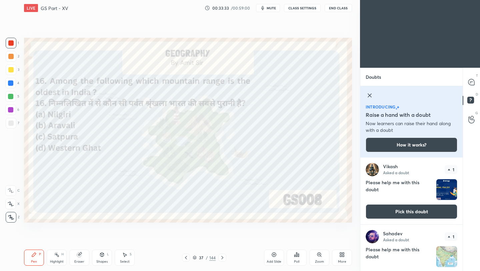
click at [438, 192] on img "grid" at bounding box center [446, 189] width 21 height 21
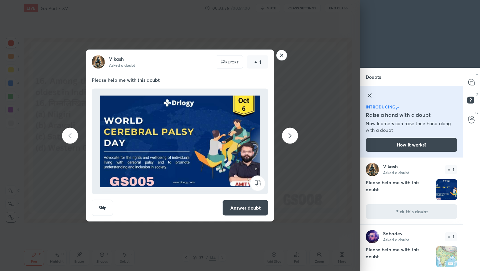
click at [282, 58] on rect at bounding box center [282, 55] width 10 height 10
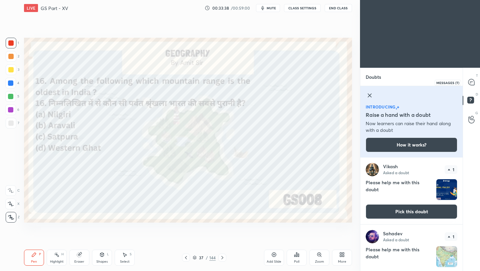
click at [472, 84] on icon at bounding box center [471, 82] width 6 height 6
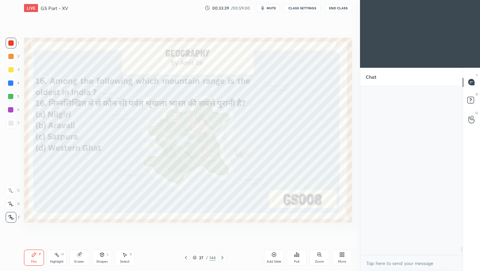
scroll to position [167, 100]
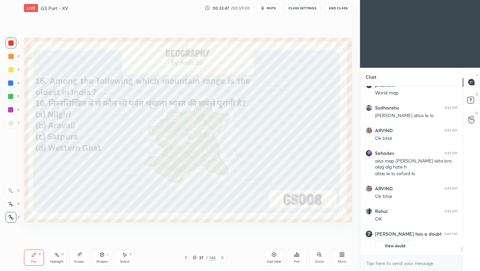
click at [298, 255] on icon at bounding box center [298, 254] width 1 height 3
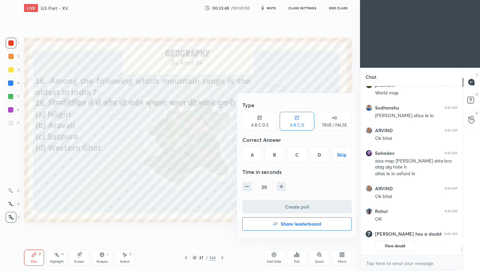
click at [275, 155] on div "B" at bounding box center [275, 154] width 20 height 16
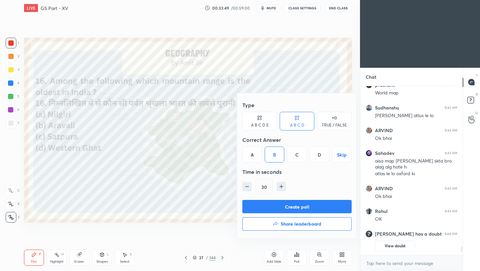
click at [287, 212] on button "Create poll" at bounding box center [296, 206] width 109 height 13
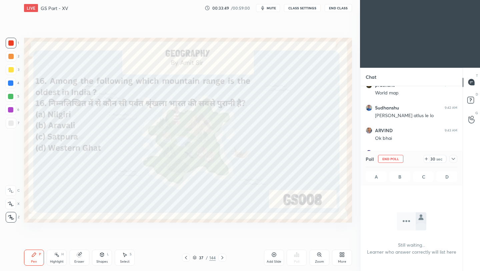
scroll to position [85, 100]
click at [453, 158] on icon at bounding box center [453, 158] width 5 height 5
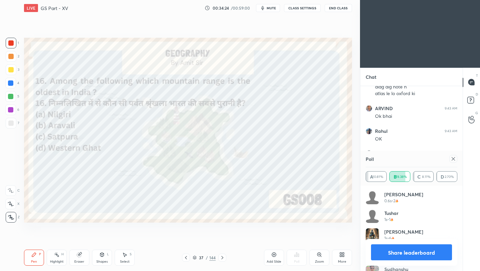
click at [454, 159] on icon at bounding box center [453, 158] width 5 height 5
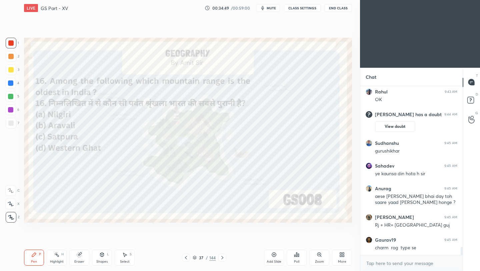
scroll to position [3466, 0]
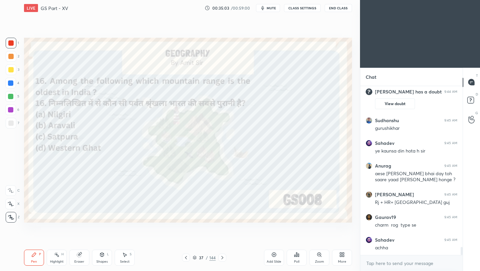
click at [222, 258] on icon at bounding box center [222, 257] width 2 height 3
click at [222, 259] on icon at bounding box center [222, 257] width 5 height 5
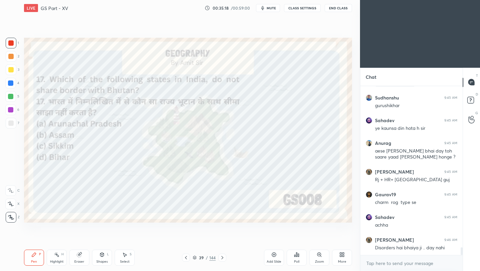
click at [300, 257] on div "Poll" at bounding box center [297, 257] width 20 height 16
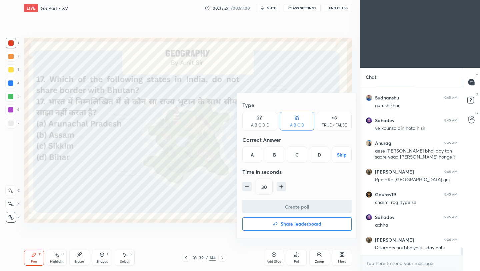
click at [317, 155] on div "D" at bounding box center [320, 154] width 20 height 16
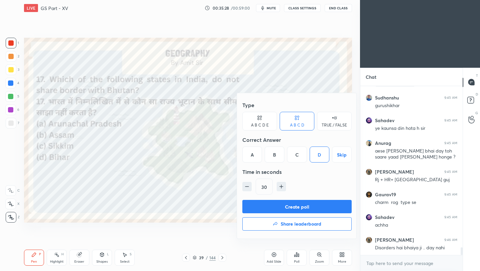
click at [303, 206] on button "Create poll" at bounding box center [296, 206] width 109 height 13
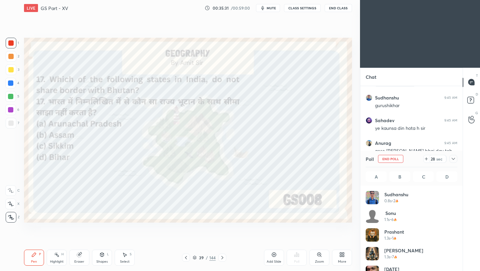
scroll to position [78, 90]
click at [454, 158] on icon at bounding box center [453, 159] width 3 height 2
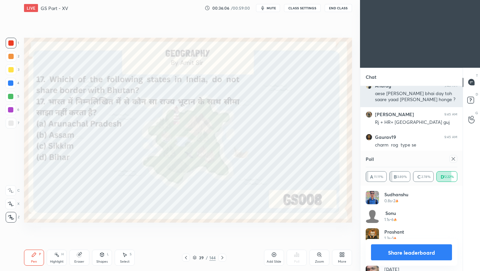
scroll to position [3569, 0]
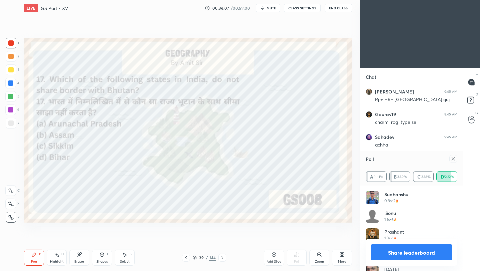
click at [453, 158] on icon at bounding box center [453, 158] width 5 height 5
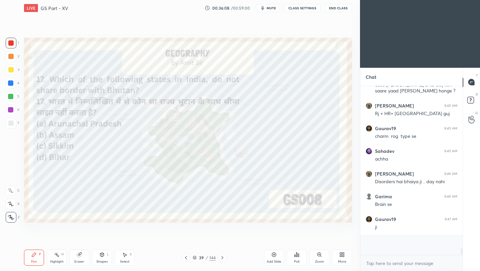
scroll to position [167, 100]
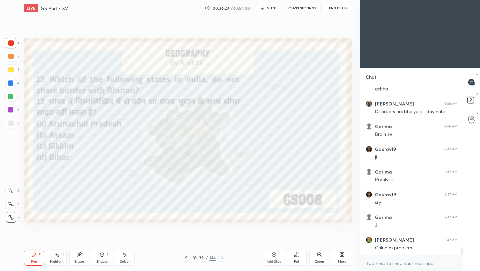
click at [222, 257] on icon at bounding box center [222, 257] width 5 height 5
click at [223, 258] on icon at bounding box center [222, 257] width 5 height 5
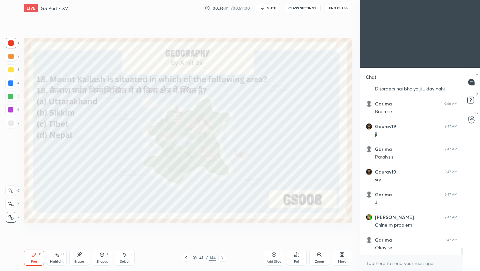
click at [297, 256] on icon at bounding box center [296, 254] width 5 height 5
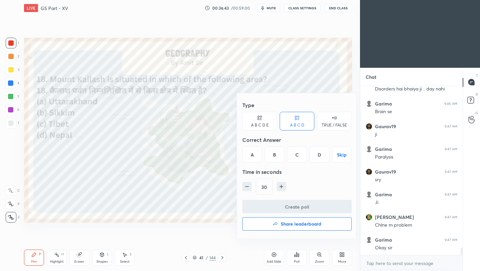
click at [300, 158] on div "C" at bounding box center [297, 154] width 20 height 16
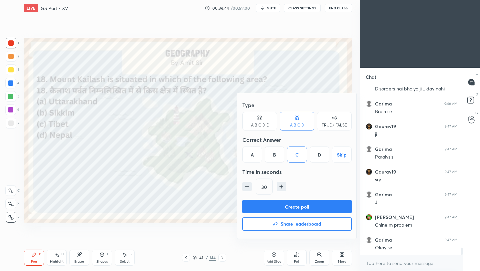
click at [291, 205] on button "Create poll" at bounding box center [296, 206] width 109 height 13
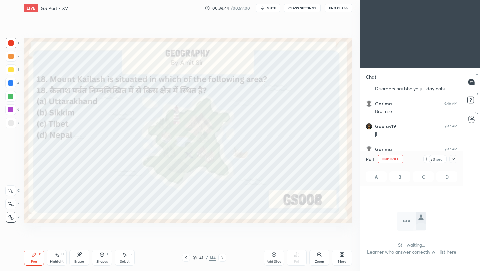
scroll to position [136, 100]
click at [454, 159] on icon at bounding box center [453, 159] width 3 height 2
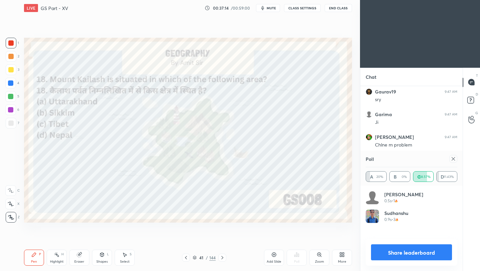
scroll to position [78, 90]
click at [454, 157] on icon at bounding box center [453, 158] width 5 height 5
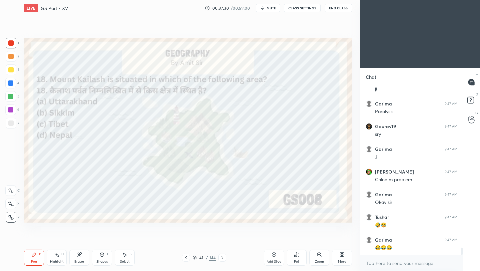
scroll to position [3716, 0]
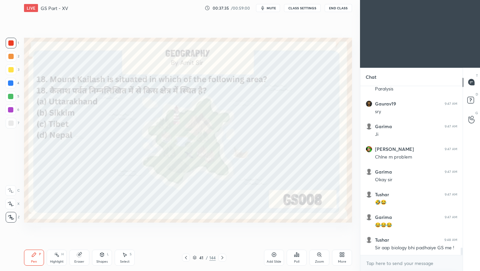
click at [222, 258] on icon at bounding box center [222, 257] width 5 height 5
click at [222, 257] on icon at bounding box center [222, 257] width 5 height 5
click at [298, 258] on div "Poll" at bounding box center [297, 257] width 20 height 16
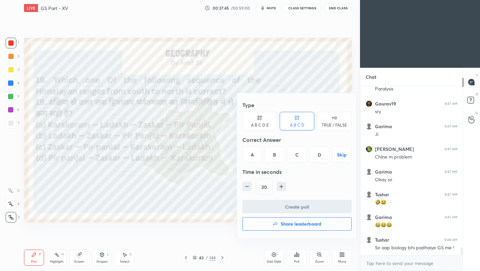
click at [320, 158] on div "D" at bounding box center [320, 154] width 20 height 16
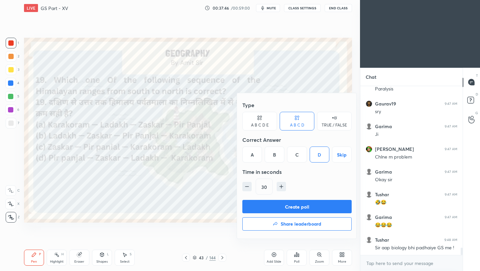
click at [313, 205] on button "Create poll" at bounding box center [296, 206] width 109 height 13
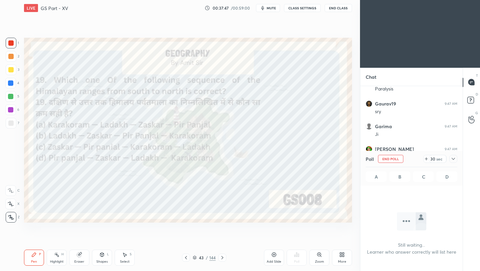
scroll to position [2, 2]
click at [453, 159] on icon at bounding box center [453, 159] width 3 height 2
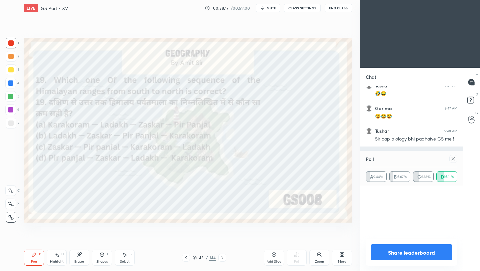
scroll to position [43, 90]
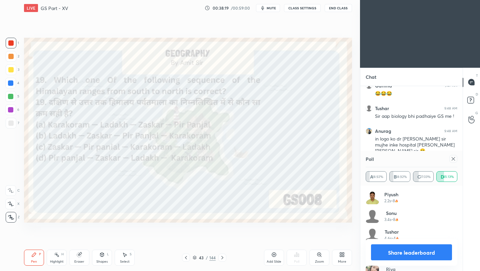
click at [454, 158] on icon at bounding box center [453, 158] width 5 height 5
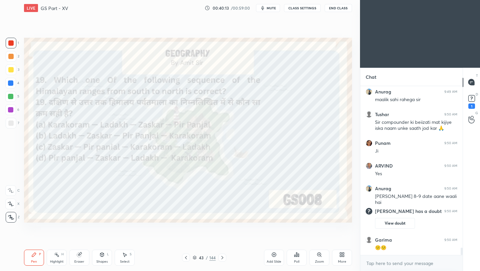
scroll to position [3708, 0]
click at [342, 257] on div "More" at bounding box center [342, 257] width 20 height 16
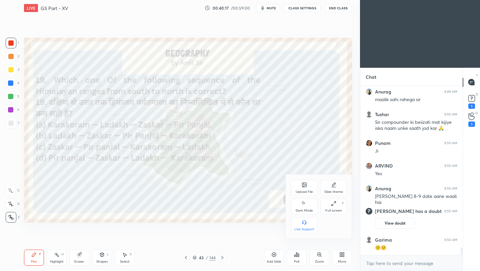
click at [300, 190] on div "Upload File" at bounding box center [304, 191] width 17 height 3
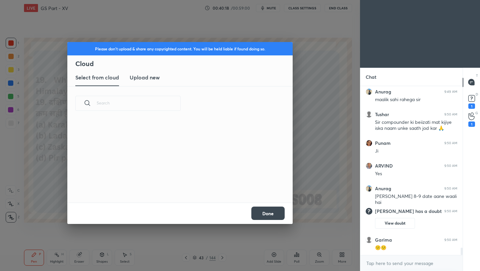
scroll to position [82, 214]
click at [144, 77] on h3 "Upload new" at bounding box center [145, 77] width 30 height 8
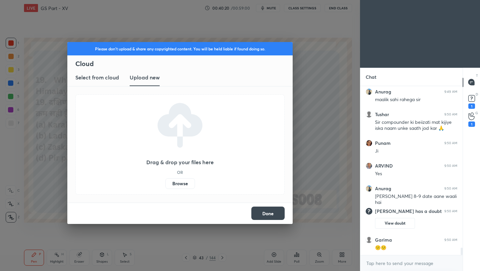
scroll to position [3743, 0]
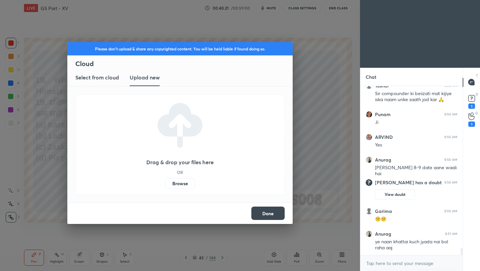
click at [180, 185] on label "Browse" at bounding box center [180, 183] width 30 height 11
click at [165, 185] on input "Browse" at bounding box center [165, 183] width 0 height 11
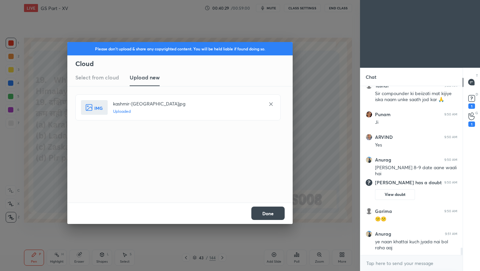
click at [262, 214] on button "Done" at bounding box center [267, 212] width 33 height 13
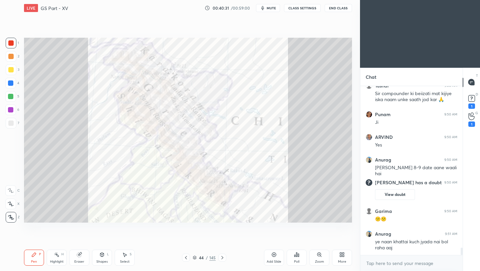
scroll to position [3765, 0]
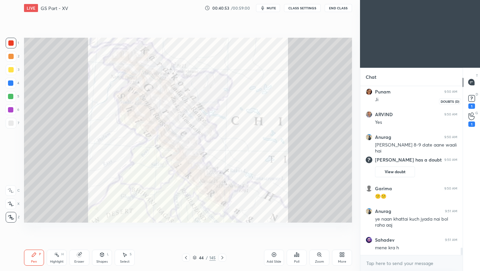
click at [472, 98] on rect at bounding box center [471, 98] width 6 height 6
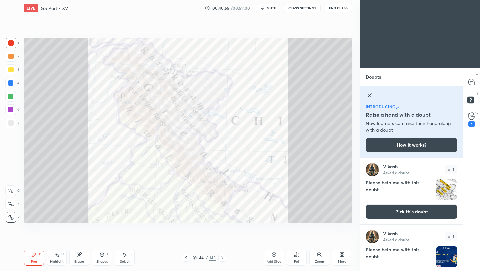
click at [441, 190] on img "grid" at bounding box center [446, 189] width 21 height 21
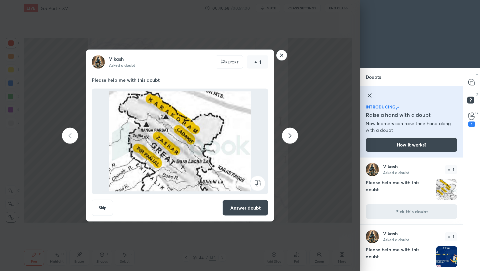
click at [281, 54] on rect at bounding box center [282, 55] width 10 height 10
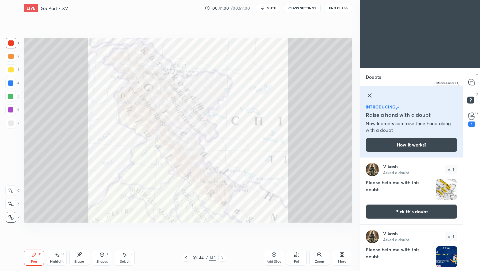
click at [469, 83] on icon at bounding box center [471, 82] width 6 height 6
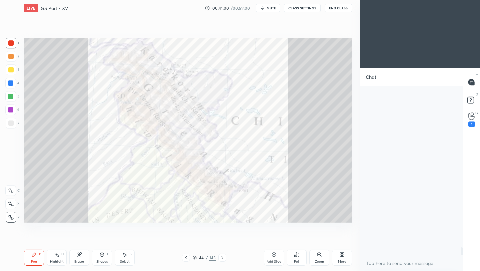
scroll to position [167, 100]
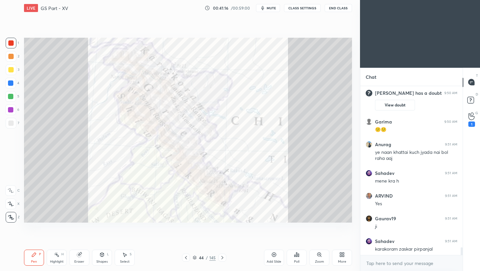
click at [221, 258] on icon at bounding box center [222, 257] width 5 height 5
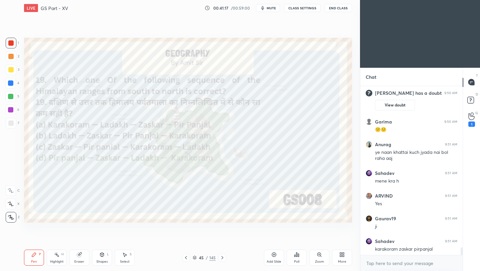
click at [221, 259] on icon at bounding box center [222, 257] width 5 height 5
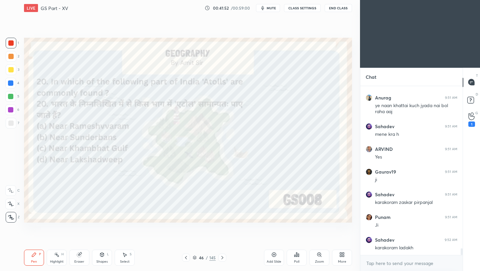
click at [303, 260] on div "Poll" at bounding box center [297, 257] width 20 height 16
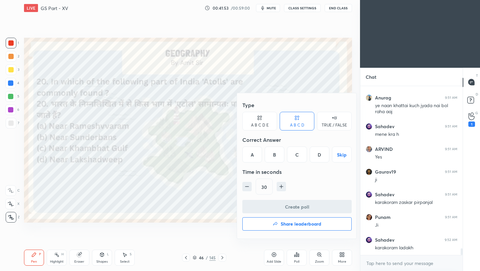
click at [320, 152] on div "D" at bounding box center [320, 154] width 20 height 16
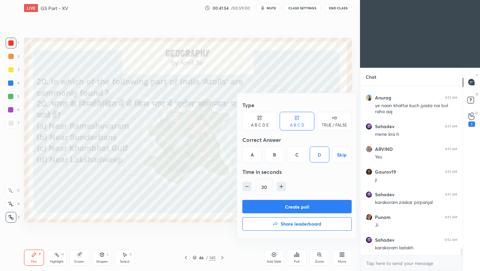
click at [321, 207] on button "Create poll" at bounding box center [296, 206] width 109 height 13
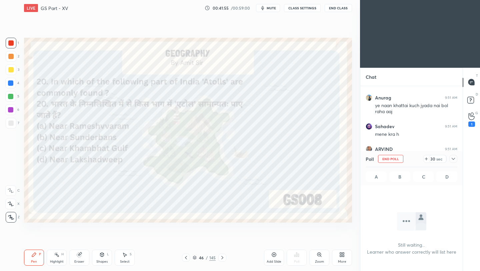
scroll to position [2, 2]
click at [455, 160] on icon at bounding box center [453, 158] width 5 height 5
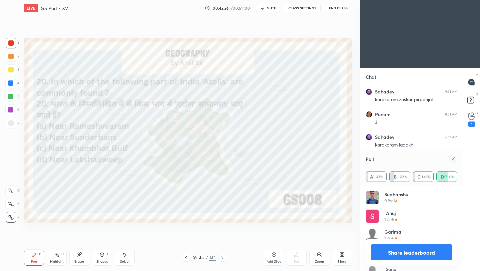
scroll to position [4147, 0]
click at [454, 158] on icon at bounding box center [453, 158] width 5 height 5
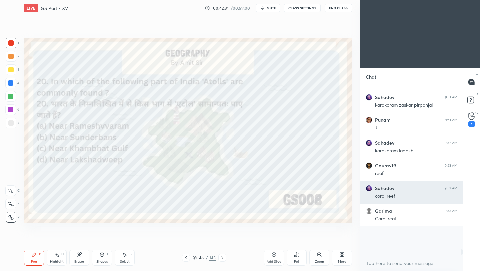
scroll to position [163, 100]
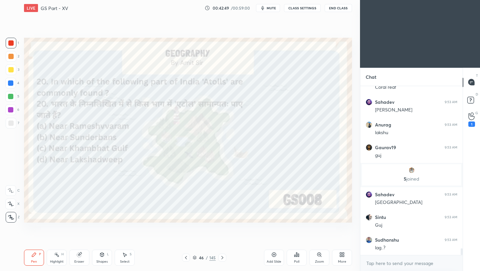
click at [297, 255] on icon at bounding box center [296, 254] width 1 height 4
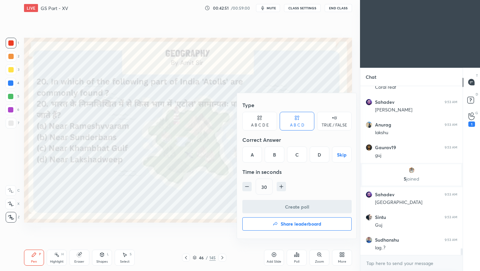
click at [301, 226] on h4 "Share leaderboard" at bounding box center [301, 223] width 41 height 5
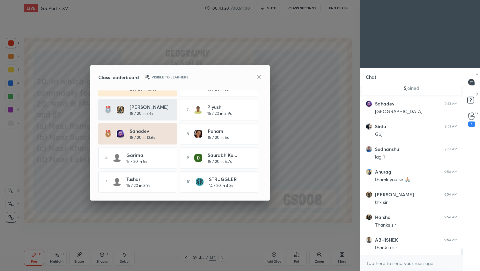
click at [258, 77] on icon at bounding box center [258, 76] width 3 height 3
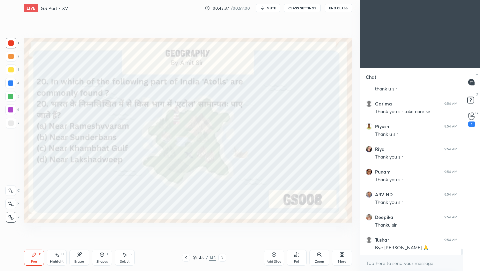
click at [334, 10] on button "End Class" at bounding box center [338, 8] width 27 height 8
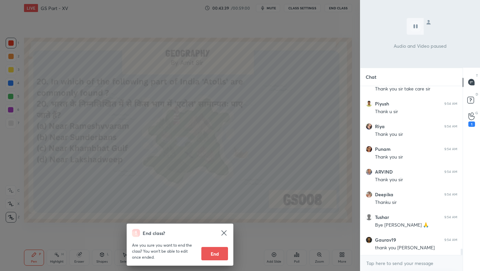
scroll to position [4318, 0]
click at [221, 254] on button "End" at bounding box center [214, 253] width 27 height 13
type textarea "x"
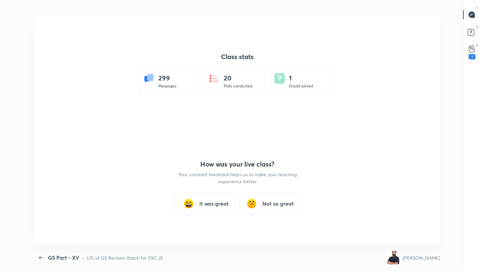
scroll to position [33113, 32866]
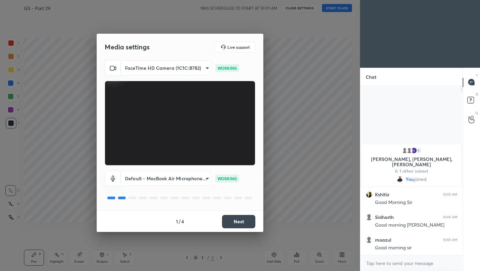
click at [240, 221] on button "Next" at bounding box center [238, 221] width 33 height 13
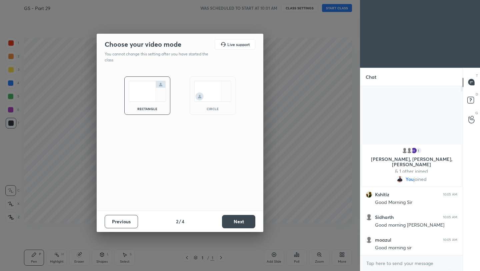
click at [239, 222] on button "Next" at bounding box center [238, 221] width 33 height 13
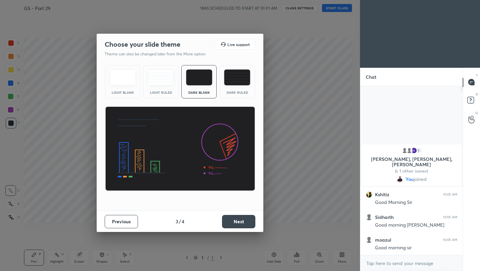
click at [247, 222] on button "Next" at bounding box center [238, 221] width 33 height 13
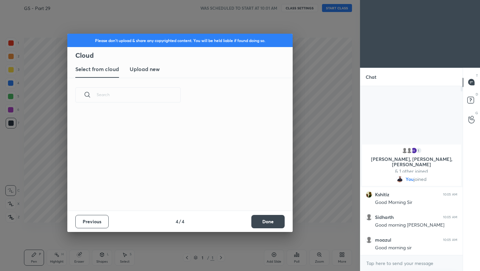
click at [283, 223] on button "Done" at bounding box center [267, 221] width 33 height 13
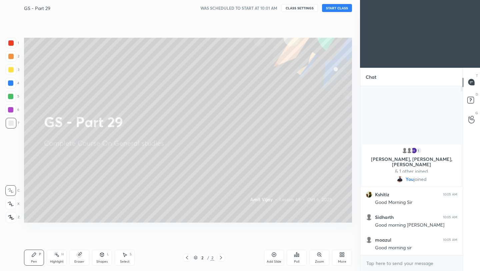
click at [335, 8] on button "START CLASS" at bounding box center [337, 8] width 30 height 8
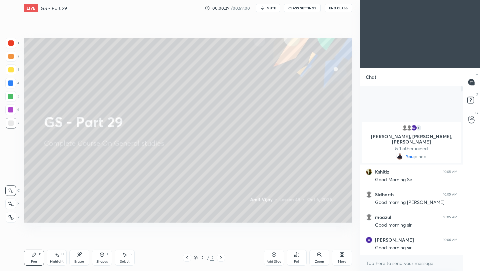
click at [274, 255] on icon at bounding box center [273, 254] width 5 height 5
click at [11, 69] on div at bounding box center [10, 69] width 5 height 5
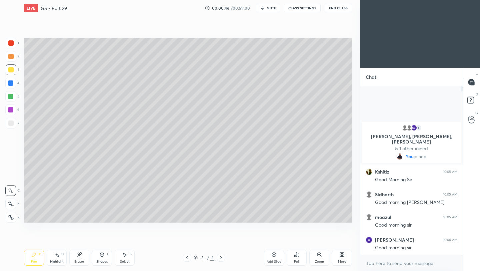
click at [11, 218] on icon at bounding box center [11, 217] width 6 height 5
click at [11, 124] on div at bounding box center [10, 122] width 5 height 5
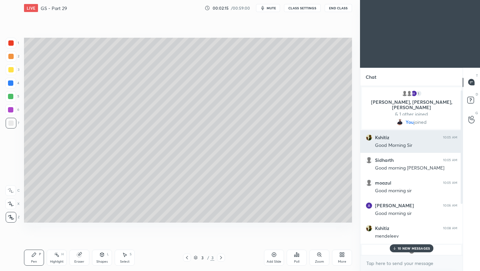
scroll to position [82, 0]
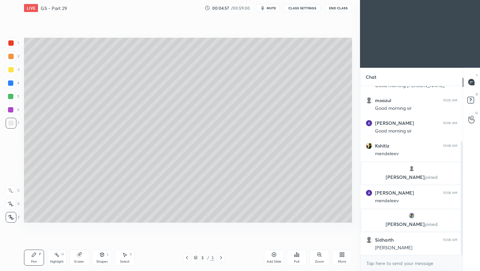
click at [274, 257] on icon at bounding box center [273, 254] width 5 height 5
drag, startPoint x: 12, startPoint y: 71, endPoint x: 20, endPoint y: 105, distance: 35.2
click at [11, 71] on div at bounding box center [10, 69] width 5 height 5
click at [9, 122] on div at bounding box center [11, 123] width 11 height 11
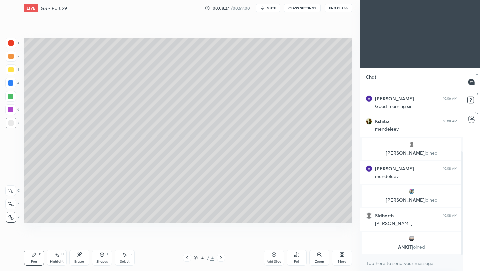
click at [275, 255] on icon at bounding box center [273, 254] width 5 height 5
click at [353, 56] on div "Setting up your live class Poll for secs No correct answer Start poll" at bounding box center [187, 130] width 333 height 228
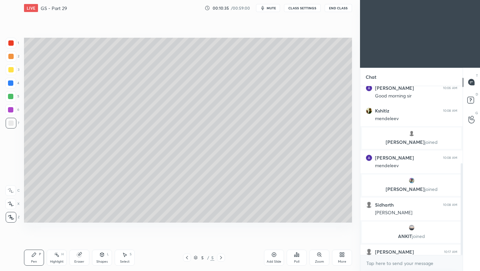
scroll to position [143, 0]
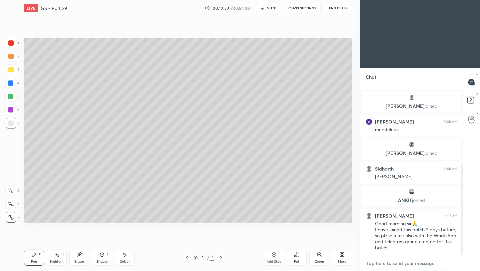
click at [387, 265] on textarea at bounding box center [412, 263] width 92 height 11
type textarea "x"
paste textarea "https://t.me/Amitvijaygs007"
type textarea "https://t.me/Amitvijaygs007"
type textarea "x"
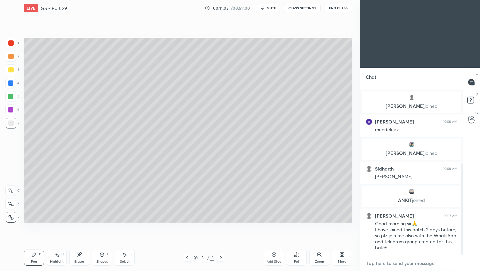
scroll to position [180, 0]
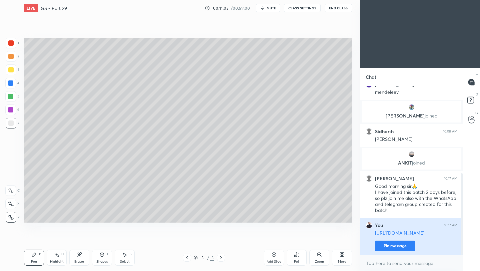
click at [386, 249] on button "Pin message" at bounding box center [395, 245] width 40 height 11
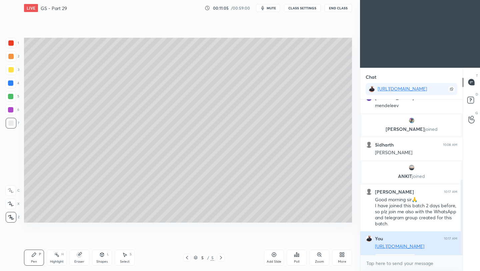
scroll to position [98, 100]
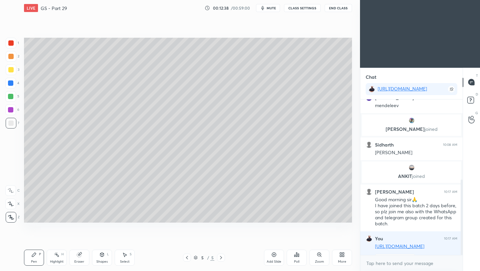
click at [275, 255] on icon at bounding box center [273, 254] width 5 height 5
click at [11, 70] on div at bounding box center [10, 69] width 5 height 5
click at [11, 123] on div at bounding box center [10, 122] width 5 height 5
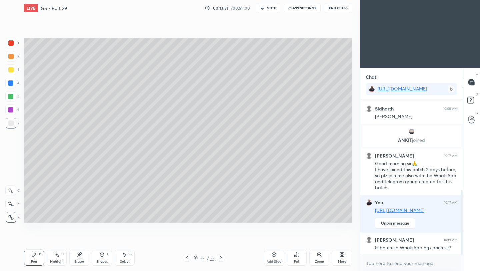
scroll to position [239, 0]
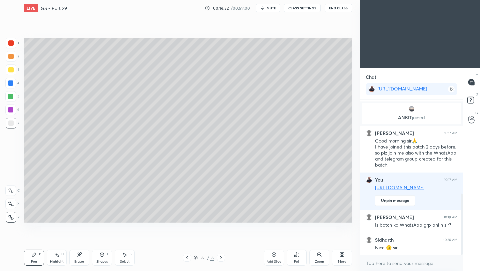
click at [341, 254] on icon at bounding box center [341, 254] width 5 height 5
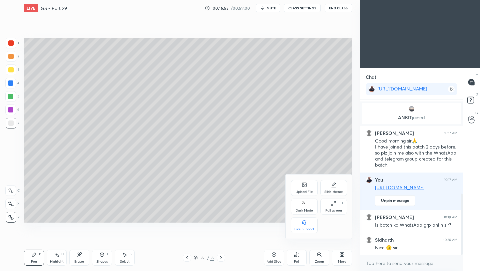
click at [302, 191] on div "Upload File" at bounding box center [304, 191] width 17 height 3
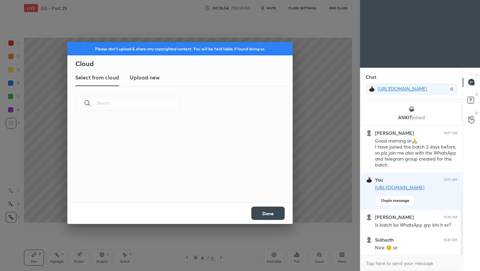
scroll to position [82, 214]
click at [154, 78] on h3 "Upload new" at bounding box center [145, 77] width 30 height 8
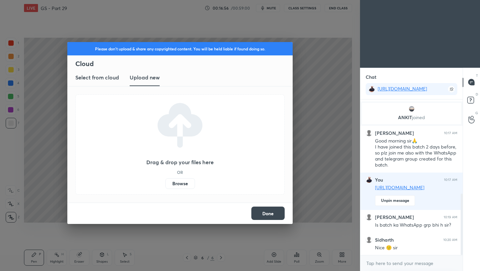
click at [180, 184] on label "Browse" at bounding box center [180, 183] width 30 height 11
click at [165, 184] on input "Browse" at bounding box center [165, 183] width 0 height 11
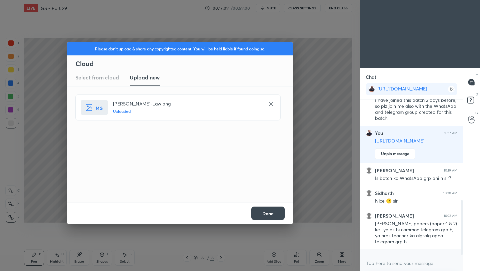
click at [269, 216] on button "Done" at bounding box center [267, 212] width 33 height 13
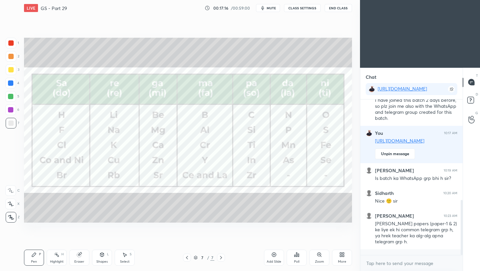
click at [13, 45] on div at bounding box center [10, 42] width 5 height 5
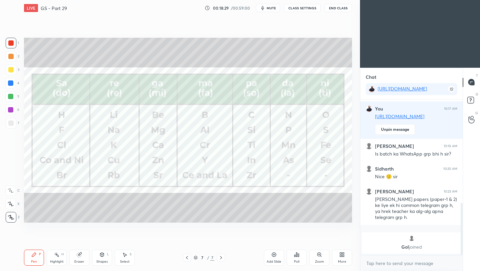
click at [187, 257] on icon at bounding box center [186, 257] width 5 height 5
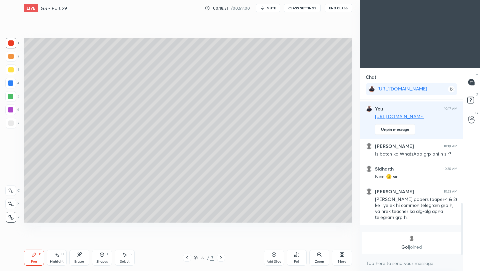
click at [220, 258] on icon at bounding box center [220, 257] width 5 height 5
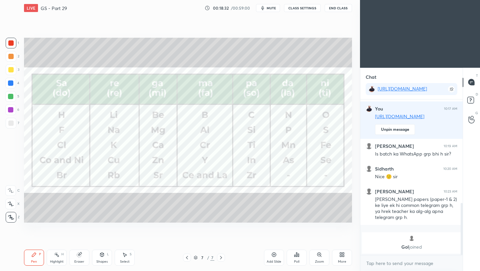
click at [277, 256] on div "Add Slide" at bounding box center [274, 257] width 20 height 16
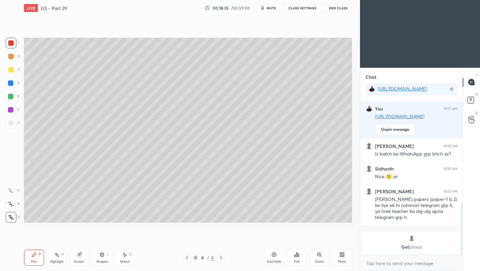
click at [10, 70] on div at bounding box center [10, 69] width 5 height 5
click at [10, 124] on div at bounding box center [10, 122] width 5 height 5
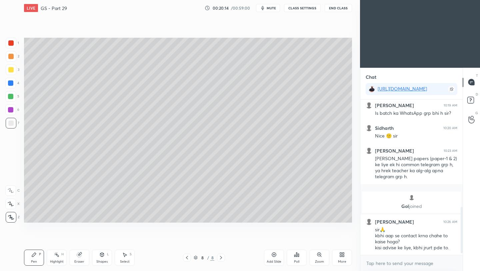
scroll to position [375, 0]
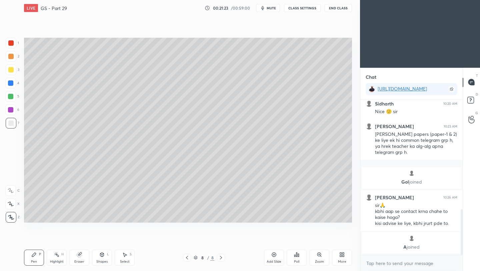
click at [274, 257] on icon at bounding box center [273, 254] width 5 height 5
click at [11, 70] on div at bounding box center [10, 69] width 5 height 5
click at [12, 123] on div at bounding box center [10, 122] width 5 height 5
click at [274, 255] on icon at bounding box center [273, 254] width 5 height 5
click at [341, 254] on icon at bounding box center [341, 254] width 5 height 5
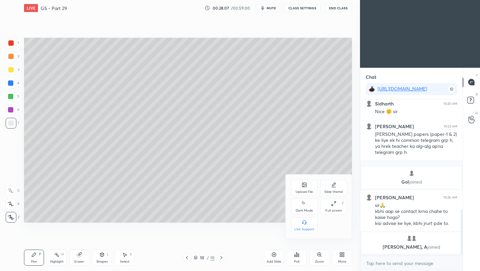
click at [302, 188] on div "Upload File" at bounding box center [304, 188] width 27 height 16
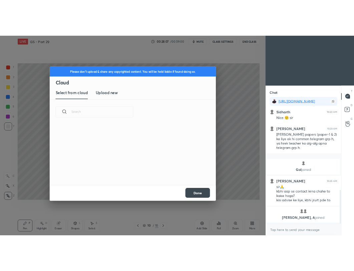
scroll to position [82, 214]
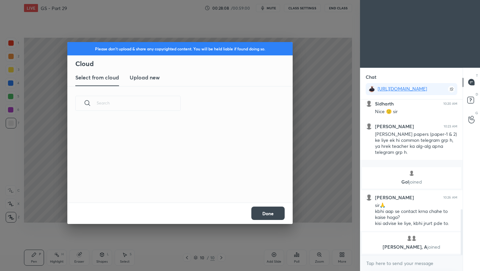
click at [143, 77] on h3 "Upload new" at bounding box center [145, 77] width 30 height 8
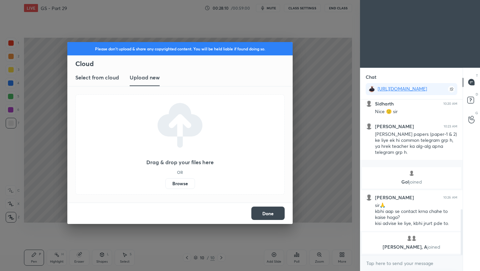
click at [180, 182] on label "Browse" at bounding box center [180, 183] width 30 height 11
click at [165, 182] on input "Browse" at bounding box center [165, 183] width 0 height 11
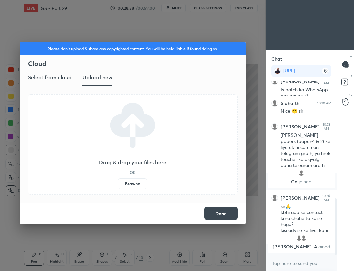
scroll to position [2, 2]
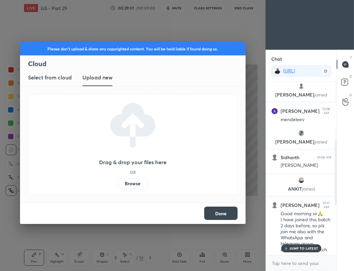
click at [133, 183] on label "Browse" at bounding box center [133, 183] width 30 height 11
click at [118, 183] on input "Browse" at bounding box center [118, 183] width 0 height 11
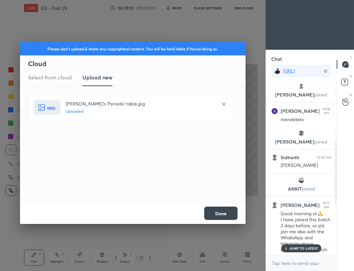
click at [223, 215] on button "Done" at bounding box center [220, 212] width 33 height 13
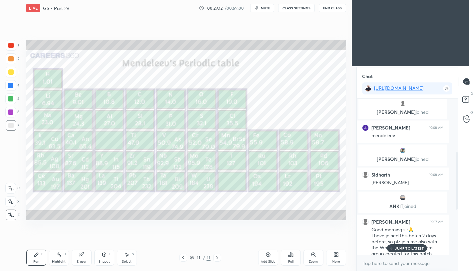
scroll to position [33113, 33009]
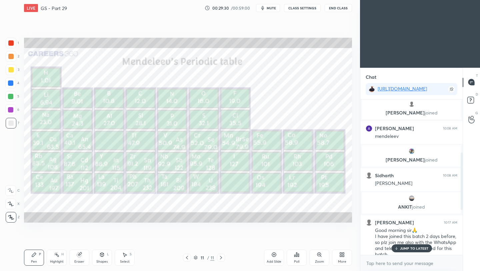
click at [7, 41] on div at bounding box center [11, 43] width 11 height 11
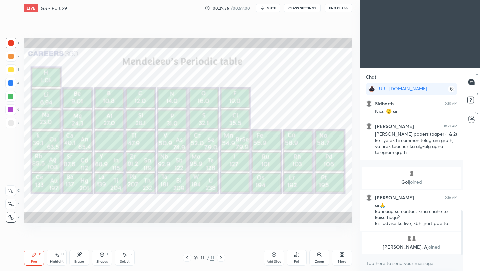
click at [186, 256] on icon at bounding box center [186, 257] width 5 height 5
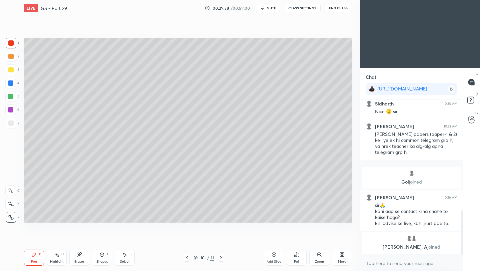
click at [11, 126] on div at bounding box center [11, 123] width 11 height 11
click at [275, 256] on icon at bounding box center [274, 254] width 4 height 4
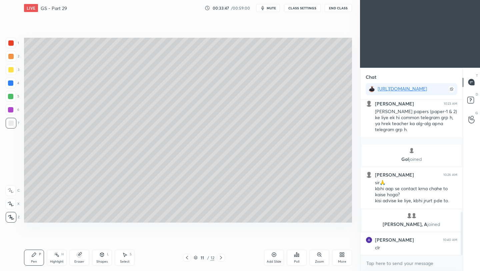
click at [219, 257] on icon at bounding box center [220, 257] width 5 height 5
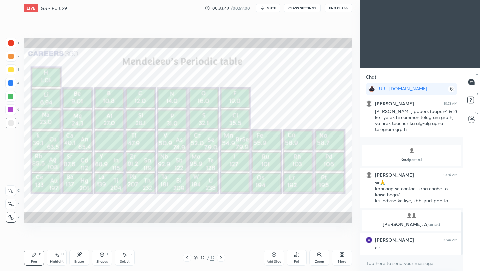
click at [275, 257] on div "Add Slide" at bounding box center [274, 257] width 20 height 16
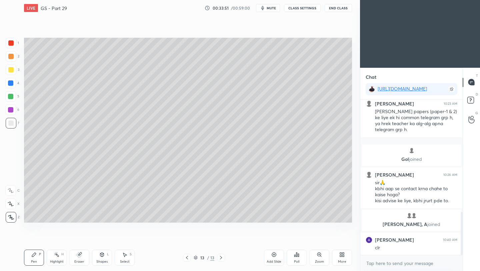
click at [8, 69] on div at bounding box center [10, 69] width 5 height 5
click at [9, 126] on div at bounding box center [11, 123] width 11 height 11
click at [339, 258] on div "More" at bounding box center [342, 257] width 20 height 16
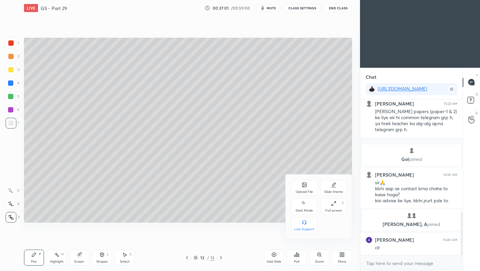
click at [304, 187] on icon at bounding box center [304, 185] width 4 height 4
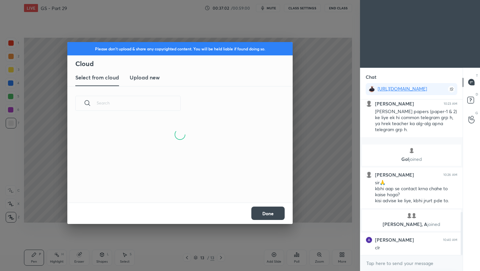
scroll to position [82, 214]
click at [147, 77] on h3 "Upload new" at bounding box center [145, 77] width 30 height 8
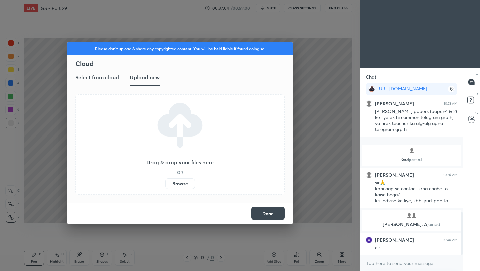
click at [185, 183] on label "Browse" at bounding box center [180, 183] width 30 height 11
click at [165, 183] on input "Browse" at bounding box center [165, 183] width 0 height 11
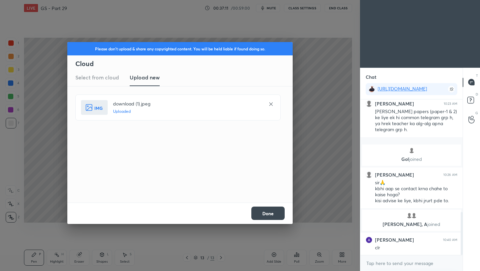
click at [270, 216] on button "Done" at bounding box center [267, 212] width 33 height 13
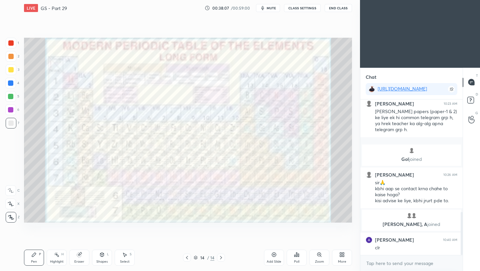
click at [339, 253] on div "More" at bounding box center [342, 257] width 20 height 16
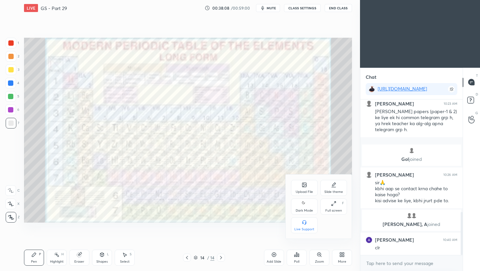
click at [300, 190] on div "Upload File" at bounding box center [304, 191] width 17 height 3
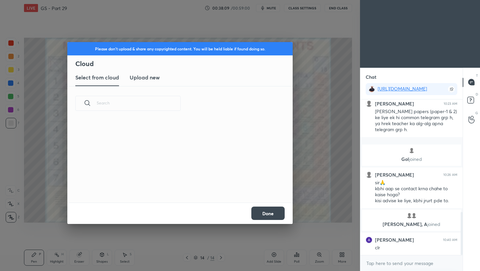
click at [149, 79] on h3 "Upload new" at bounding box center [145, 77] width 30 height 8
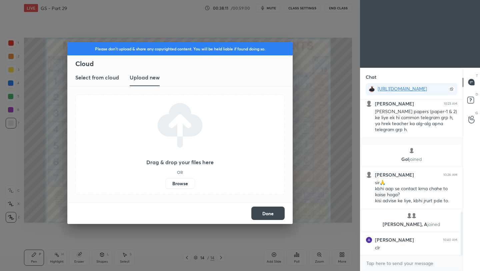
click at [179, 183] on label "Browse" at bounding box center [180, 183] width 30 height 11
click at [165, 183] on input "Browse" at bounding box center [165, 183] width 0 height 11
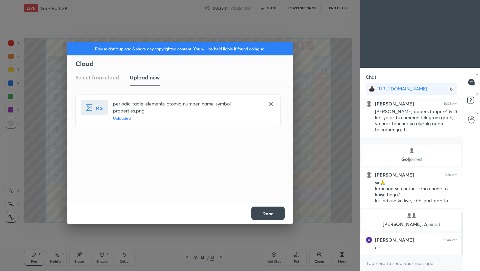
click at [263, 212] on button "Done" at bounding box center [267, 212] width 33 height 13
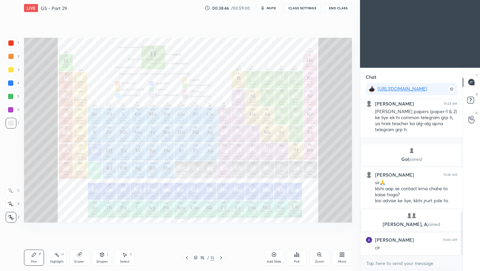
drag, startPoint x: 10, startPoint y: 42, endPoint x: 19, endPoint y: 45, distance: 9.1
click at [11, 42] on div at bounding box center [10, 42] width 5 height 5
click at [186, 260] on icon at bounding box center [186, 257] width 5 height 5
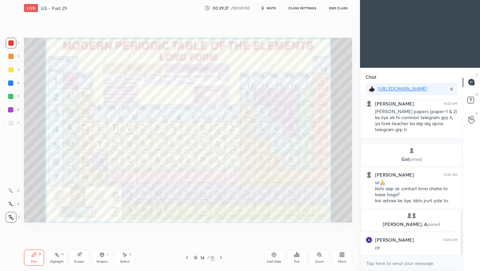
click at [186, 258] on icon at bounding box center [186, 257] width 5 height 5
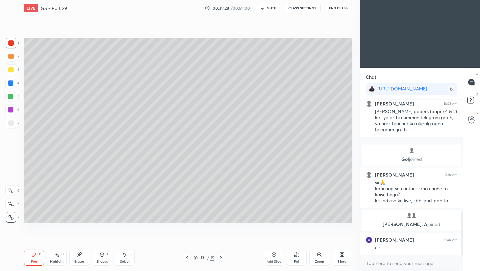
click at [220, 257] on icon at bounding box center [220, 257] width 5 height 5
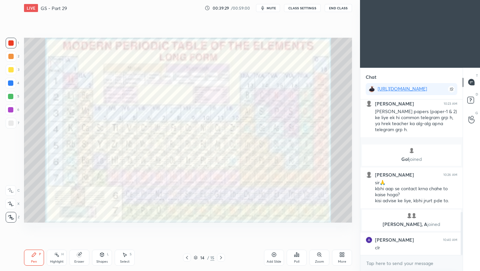
click at [221, 258] on icon at bounding box center [220, 257] width 5 height 5
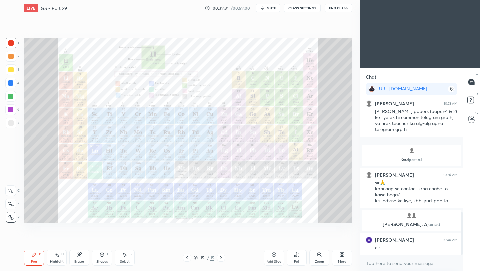
click at [221, 258] on icon at bounding box center [221, 257] width 2 height 3
click at [274, 257] on div "Add Slide" at bounding box center [274, 257] width 20 height 16
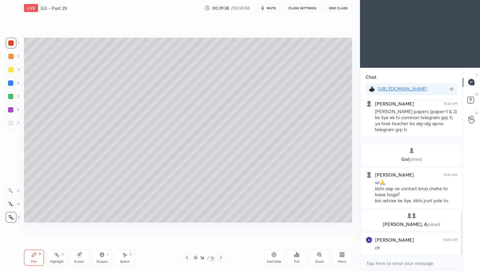
click at [11, 58] on div at bounding box center [10, 56] width 5 height 5
click at [9, 124] on div at bounding box center [10, 122] width 5 height 5
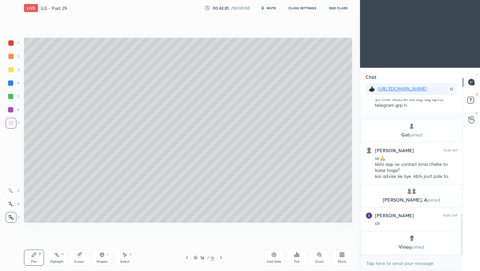
scroll to position [438, 0]
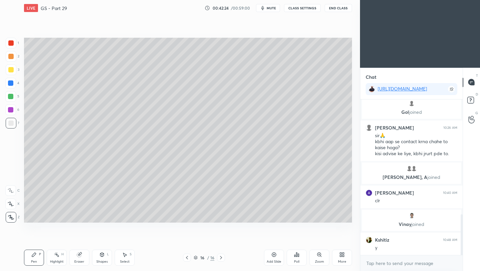
click at [283, 251] on div "Add Slide Poll Zoom More" at bounding box center [308, 257] width 88 height 37
click at [274, 255] on icon at bounding box center [273, 254] width 5 height 5
click at [13, 68] on div at bounding box center [10, 69] width 5 height 5
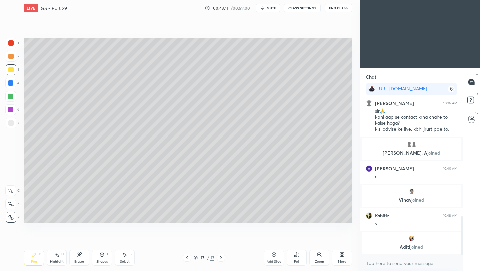
click at [13, 125] on div at bounding box center [10, 122] width 5 height 5
click at [225, 223] on div "Setting up your live class Poll for secs No correct answer Start poll" at bounding box center [187, 130] width 333 height 228
click at [274, 257] on div "Add Slide" at bounding box center [274, 257] width 20 height 16
click at [276, 256] on icon at bounding box center [273, 254] width 5 height 5
click at [345, 7] on button "End Class" at bounding box center [338, 8] width 27 height 8
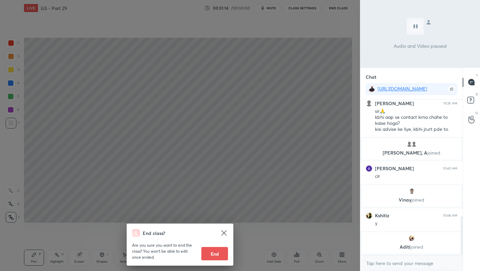
click at [311, 86] on div "End class? Are you sure you want to end the class? You won’t be able to edit on…" at bounding box center [180, 135] width 360 height 271
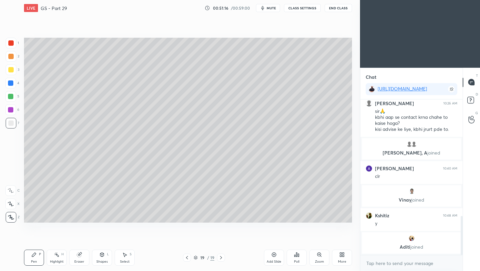
click at [276, 257] on div "Add Slide" at bounding box center [274, 257] width 20 height 16
click at [10, 72] on div at bounding box center [10, 69] width 5 height 5
click at [13, 123] on div at bounding box center [10, 122] width 5 height 5
click at [82, 256] on icon at bounding box center [79, 254] width 5 height 5
click at [37, 259] on div "Pen P" at bounding box center [34, 257] width 20 height 16
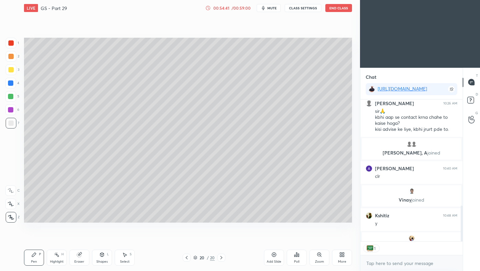
scroll to position [2, 2]
click at [343, 10] on button "End Class" at bounding box center [338, 8] width 27 height 8
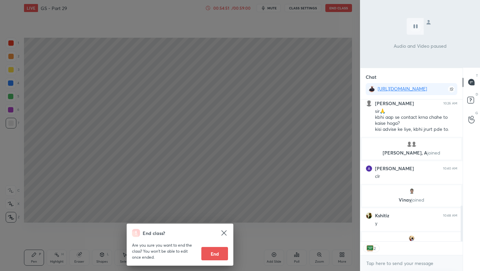
scroll to position [481, 0]
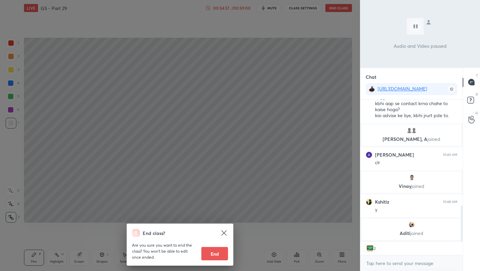
click at [219, 258] on button "End" at bounding box center [214, 253] width 27 height 13
type textarea "x"
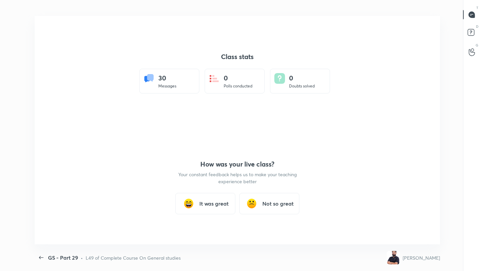
scroll to position [0, 0]
